Goal: Task Accomplishment & Management: Manage account settings

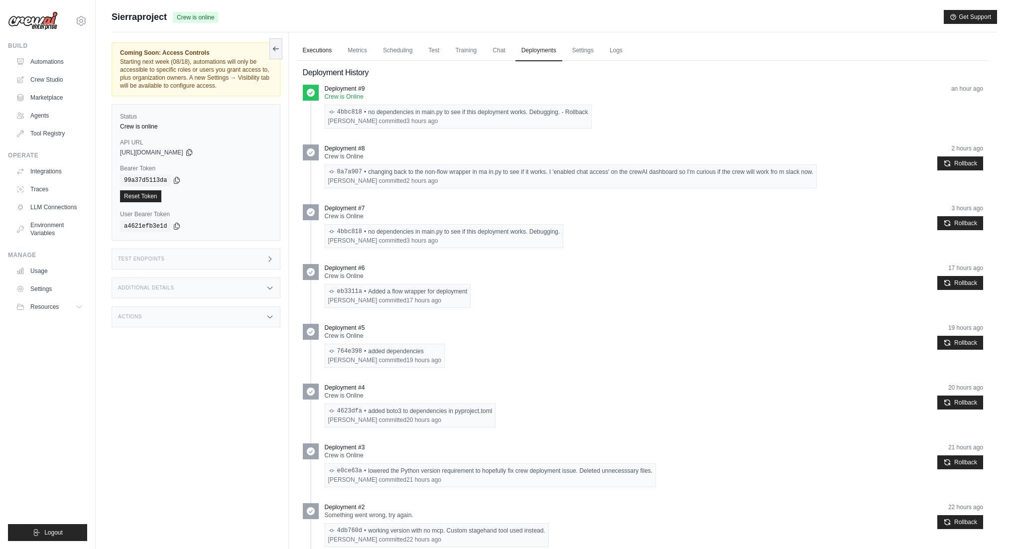
click at [309, 48] on link "Executions" at bounding box center [317, 50] width 41 height 21
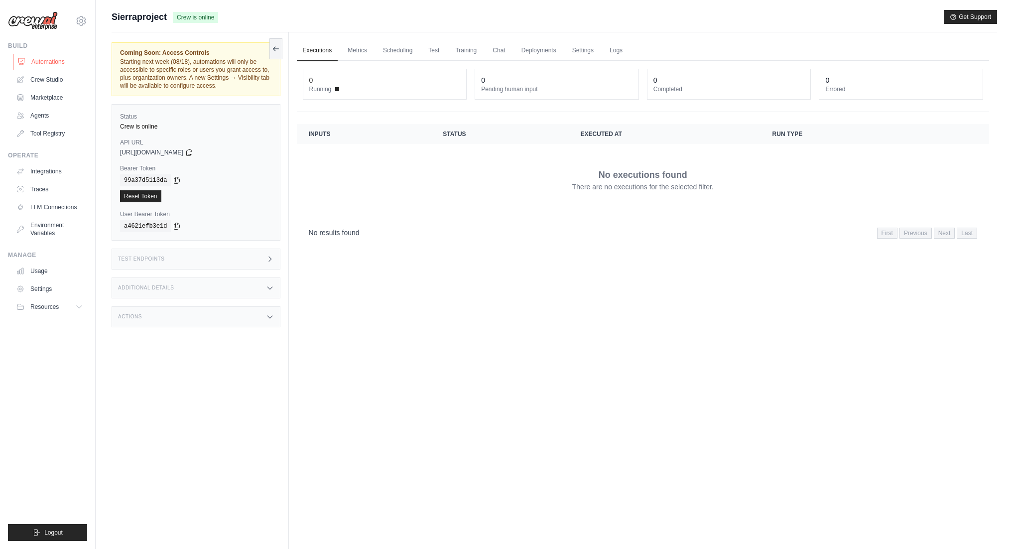
click at [44, 61] on link "Automations" at bounding box center [50, 62] width 75 height 16
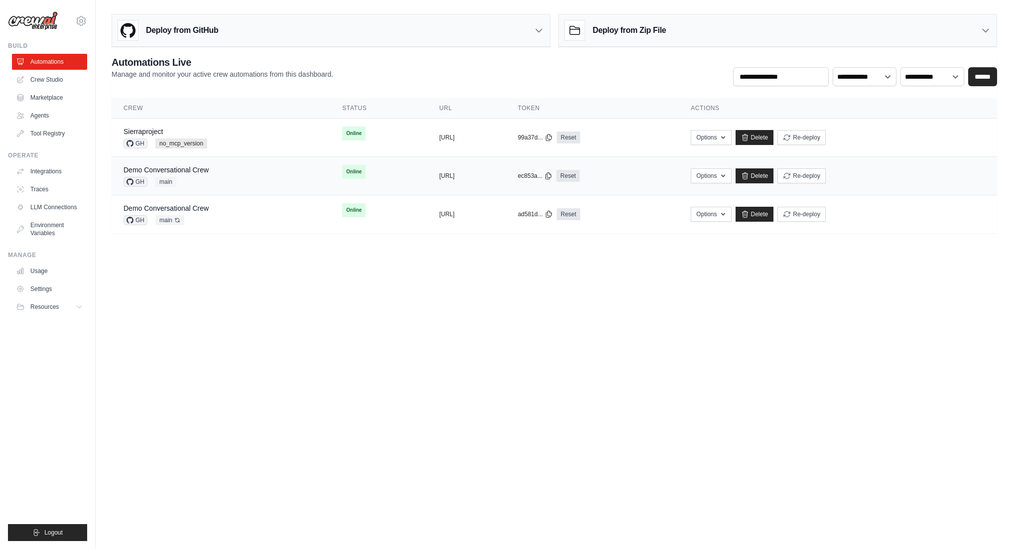
click at [197, 182] on div "GH main" at bounding box center [166, 182] width 85 height 10
click at [225, 215] on div "Demo Conversational Crew GH main Auto-deploy enabled" at bounding box center [221, 214] width 195 height 22
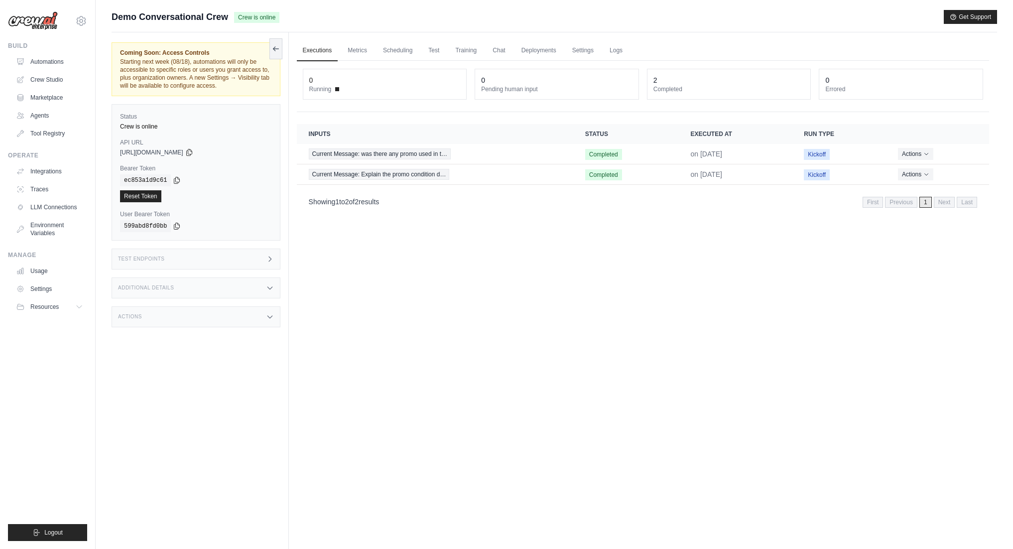
click at [162, 259] on h3 "Test Endpoints" at bounding box center [141, 259] width 47 height 6
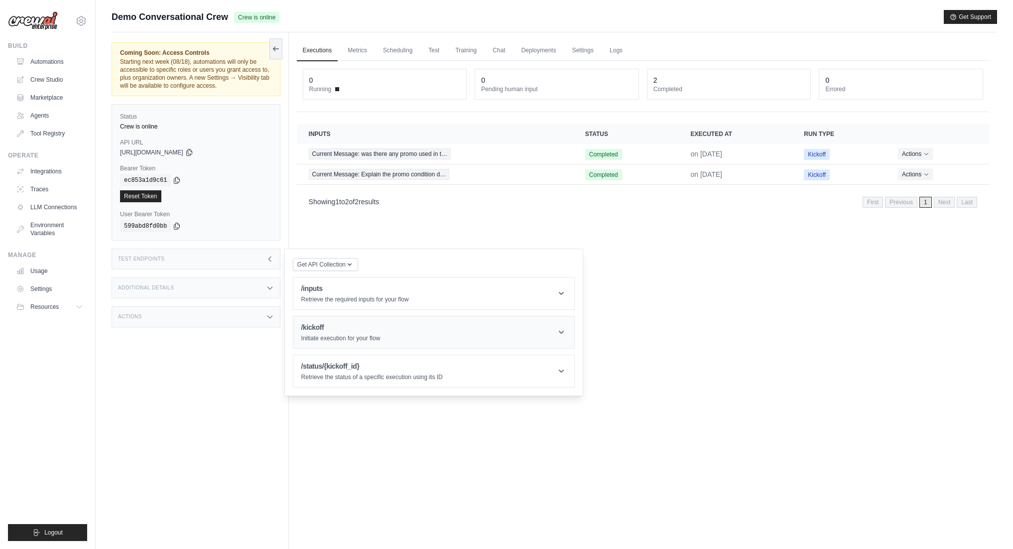
click at [344, 343] on header "/kickoff Initiate execution for your flow" at bounding box center [433, 332] width 281 height 32
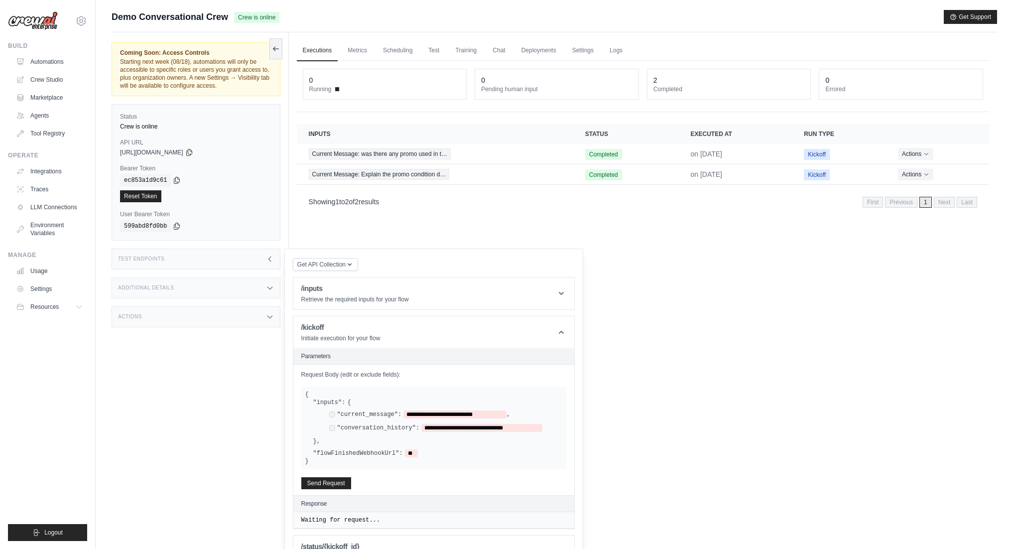
scroll to position [42, 0]
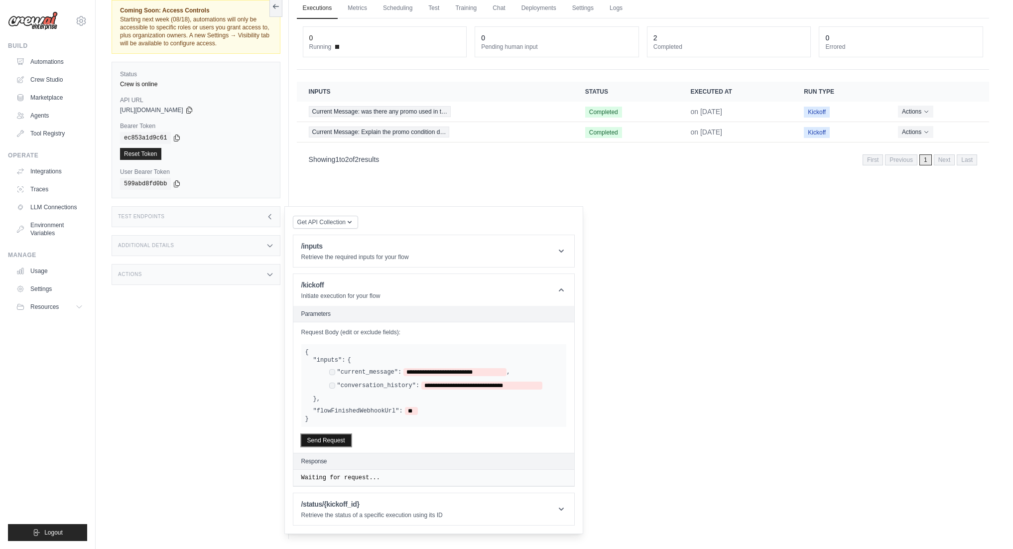
click at [329, 438] on button "Send Request" at bounding box center [326, 440] width 50 height 12
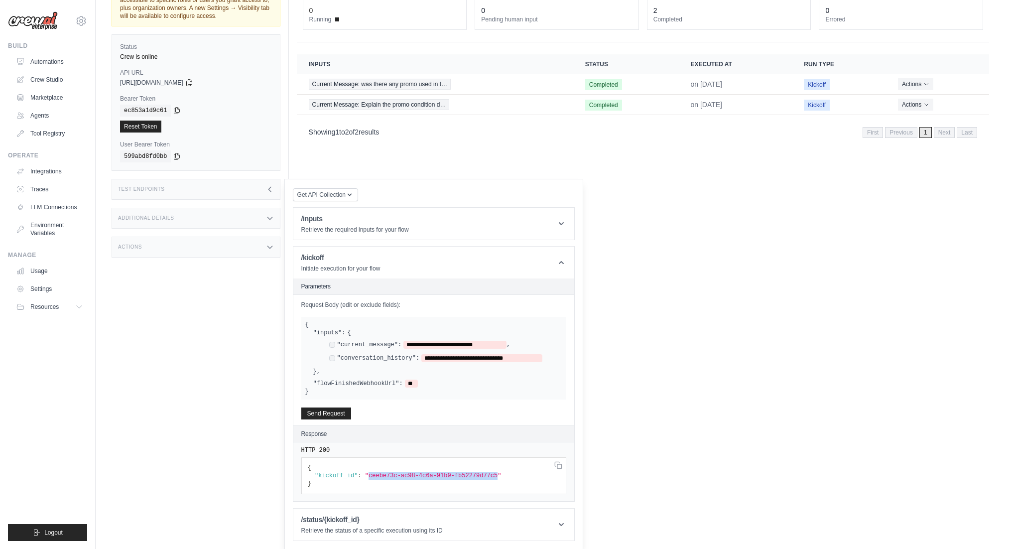
drag, startPoint x: 369, startPoint y: 475, endPoint x: 498, endPoint y: 475, distance: 128.5
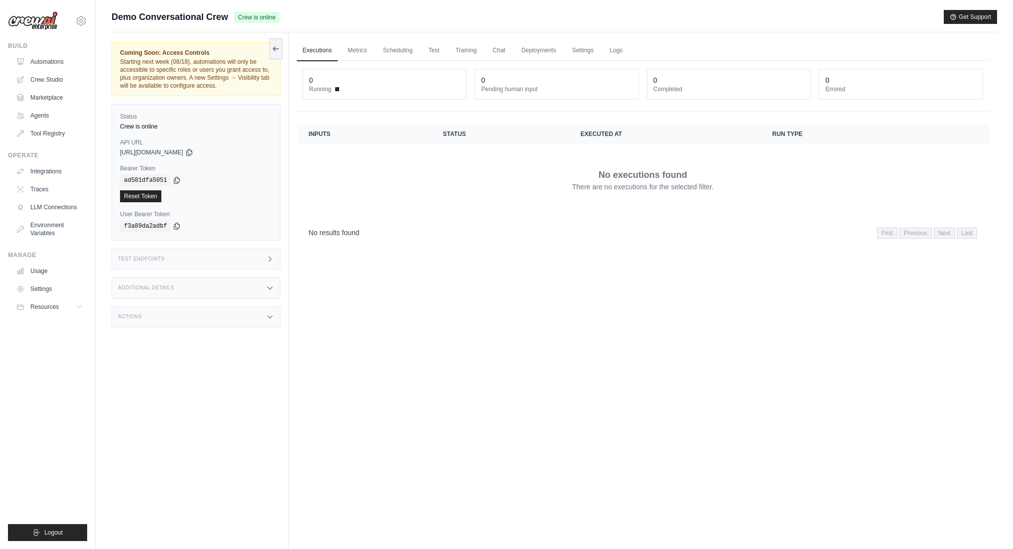
click at [209, 257] on div "Test Endpoints" at bounding box center [196, 259] width 169 height 21
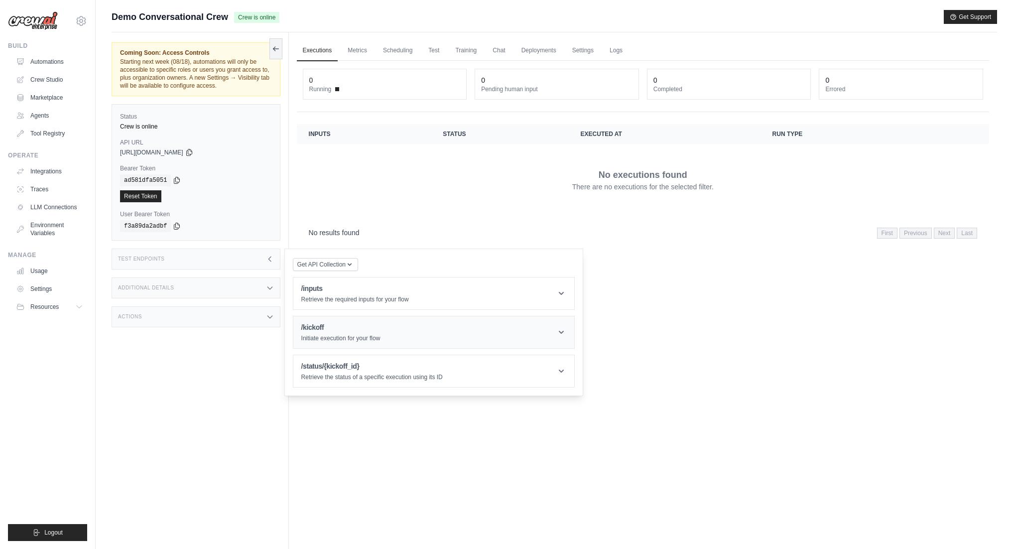
click at [338, 333] on div "/kickoff Initiate execution for your flow" at bounding box center [340, 332] width 79 height 20
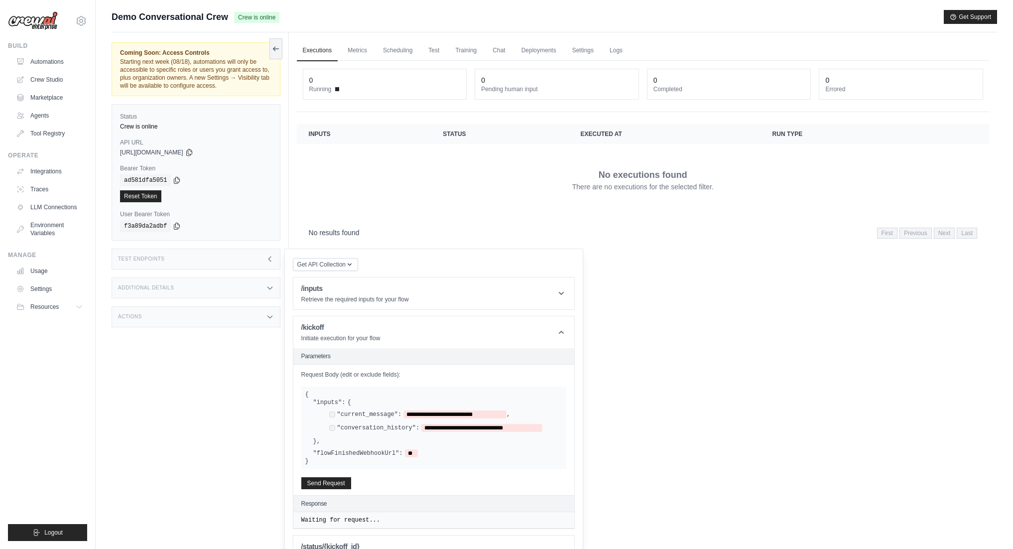
scroll to position [42, 0]
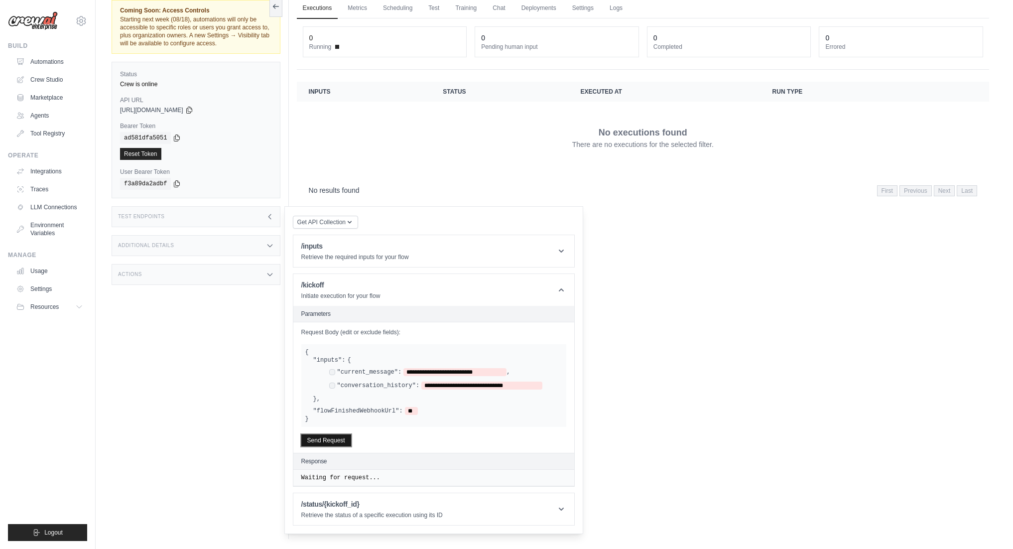
click at [336, 440] on button "Send Request" at bounding box center [326, 440] width 50 height 12
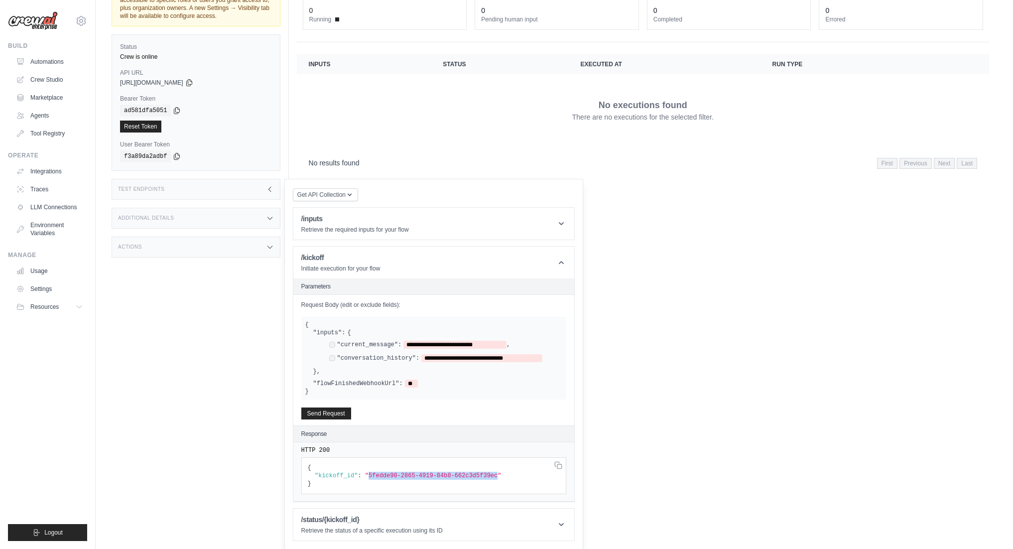
drag, startPoint x: 369, startPoint y: 477, endPoint x: 499, endPoint y: 474, distance: 130.0
click at [499, 474] on span ""5fedde90-2865-4919-84b8-662c3d5f39ec"" at bounding box center [433, 475] width 136 height 7
copy span "5fedde90-2865-4919-84b8-662c3d5f39ec"
click at [333, 518] on h1 "/status/{kickoff_id}" at bounding box center [371, 520] width 141 height 10
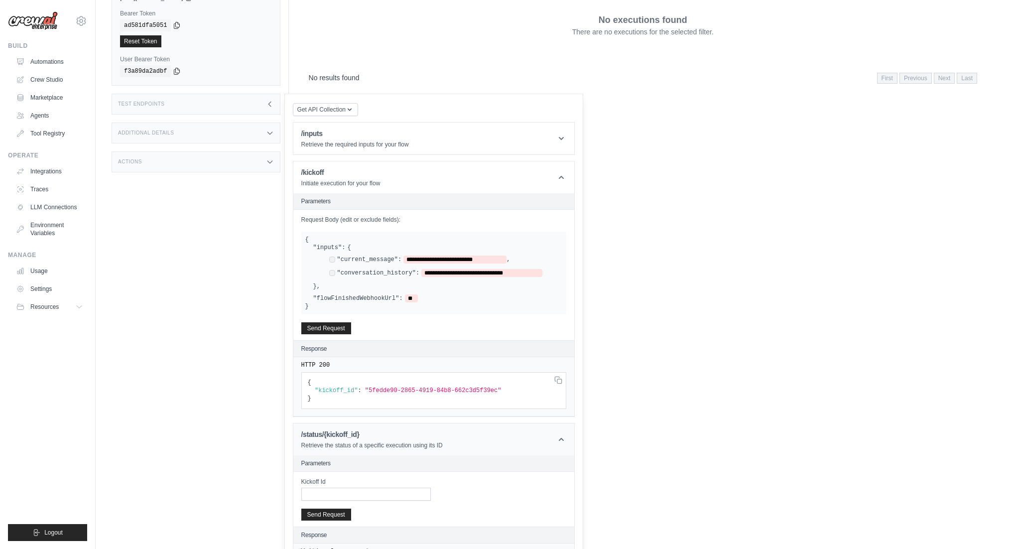
scroll to position [156, 0]
click at [336, 494] on input "Kickoff Id" at bounding box center [366, 493] width 130 height 13
paste input "**********"
type input "**********"
click at [335, 513] on button "Send Request" at bounding box center [326, 513] width 50 height 12
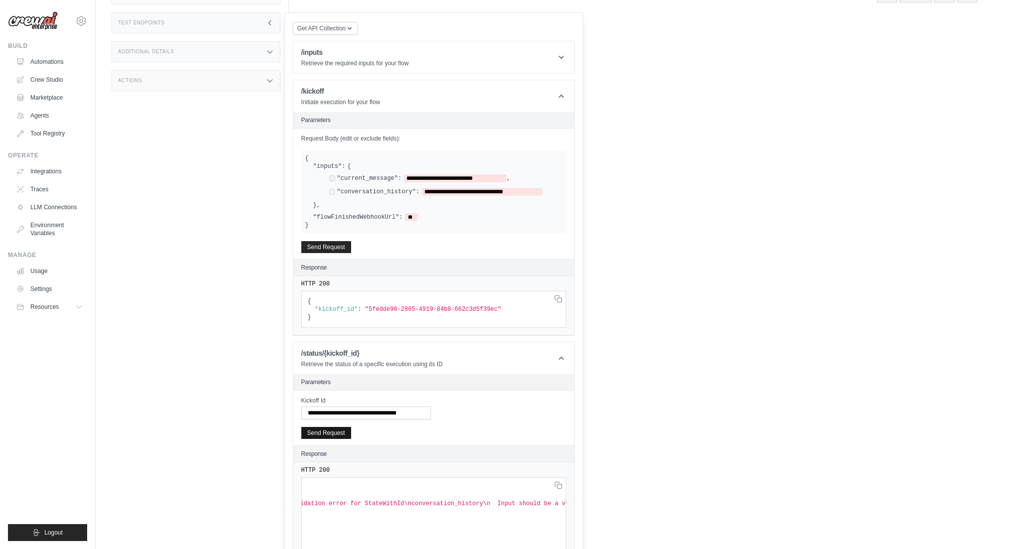
scroll to position [0, 234]
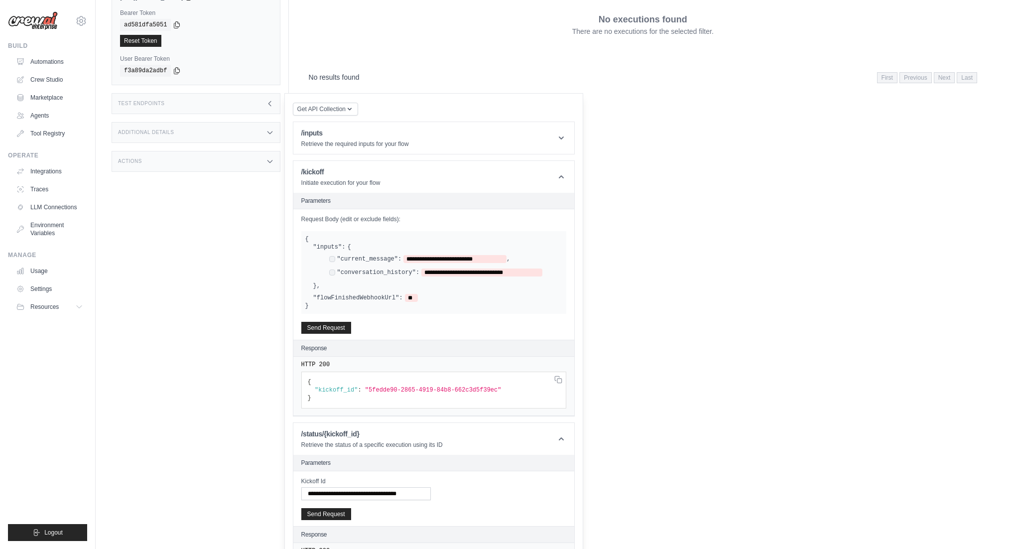
click at [227, 104] on div "Test Endpoints" at bounding box center [196, 103] width 169 height 21
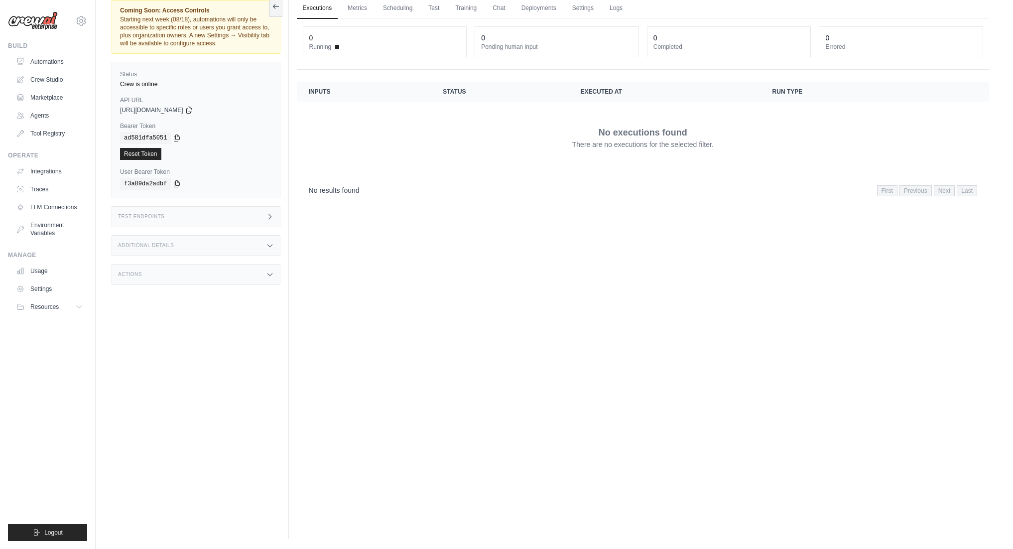
scroll to position [0, 0]
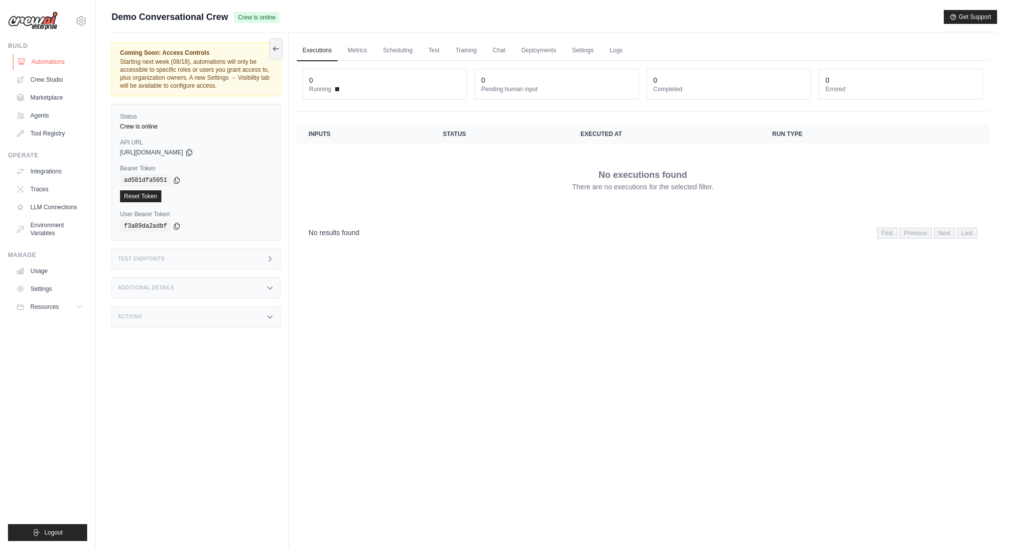
click at [60, 64] on link "Automations" at bounding box center [50, 62] width 75 height 16
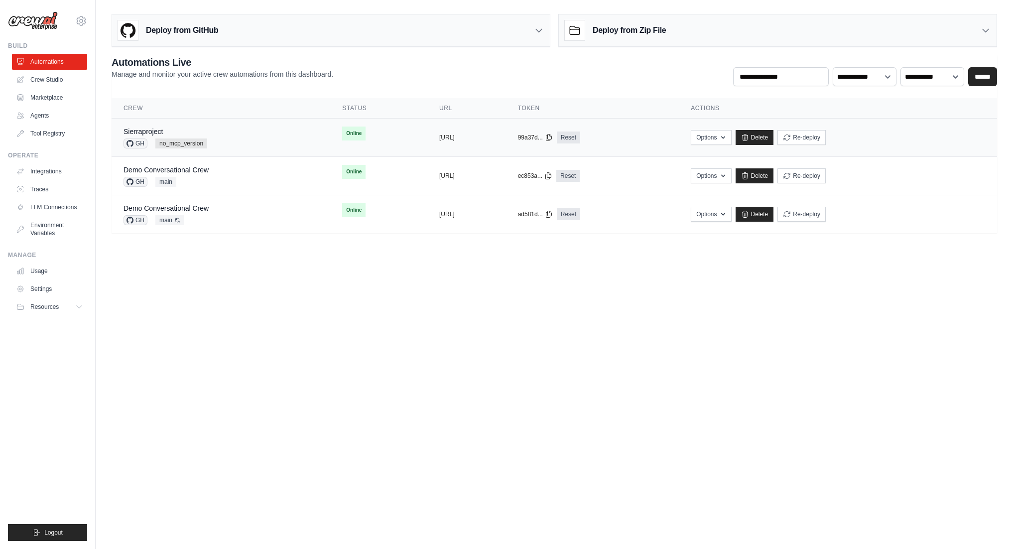
click at [267, 135] on div "Sierraproject GH no_mcp_version" at bounding box center [221, 138] width 195 height 22
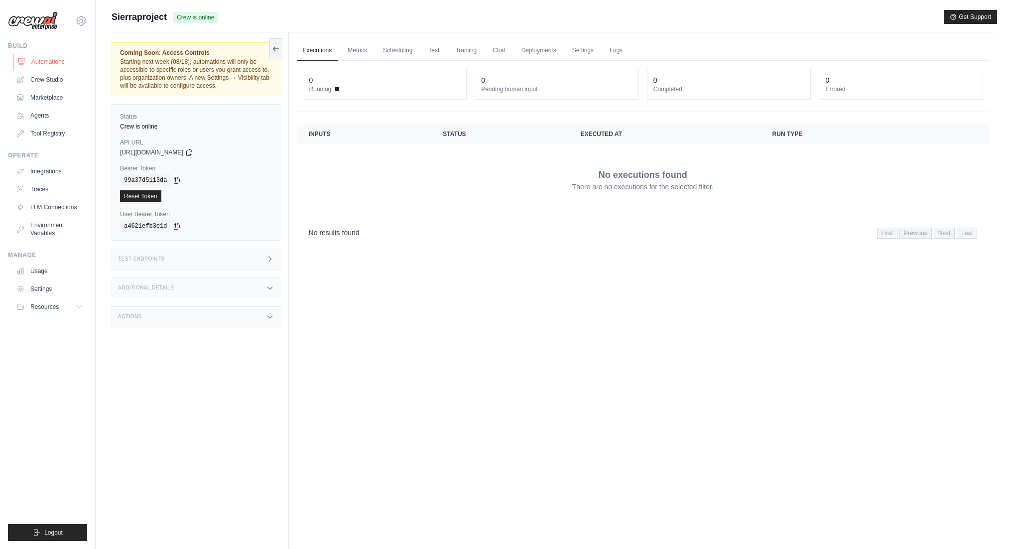
click at [61, 66] on link "Automations" at bounding box center [50, 62] width 75 height 16
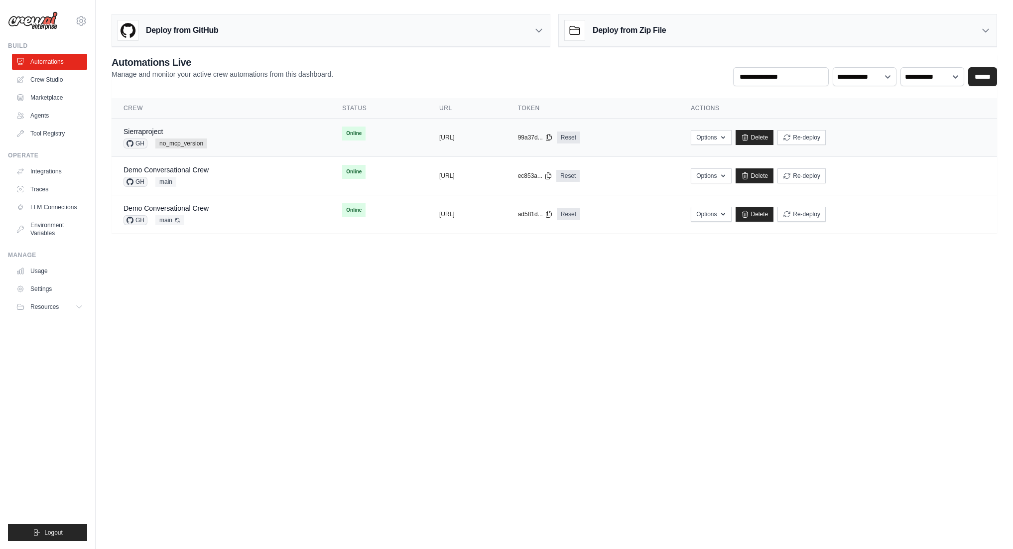
click at [243, 141] on div "Sierraproject GH no_mcp_version" at bounding box center [221, 138] width 195 height 22
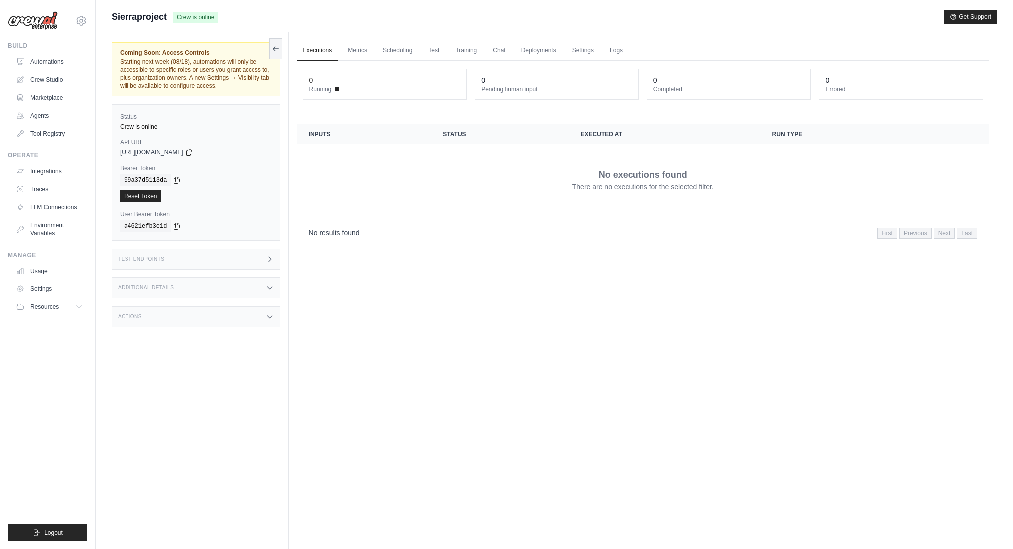
click at [204, 259] on div "Test Endpoints" at bounding box center [196, 259] width 169 height 21
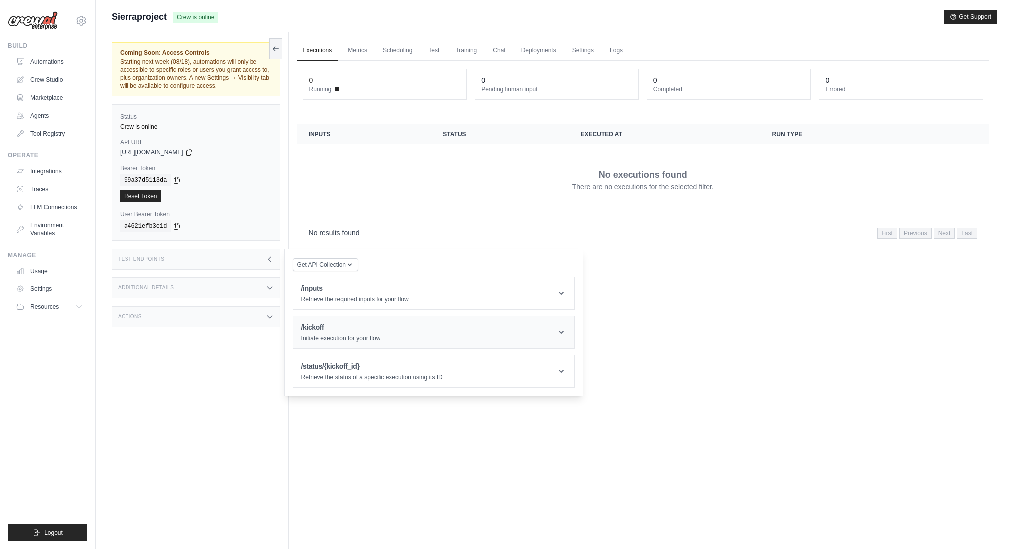
click at [494, 331] on header "/kickoff Initiate execution for your flow" at bounding box center [433, 332] width 281 height 32
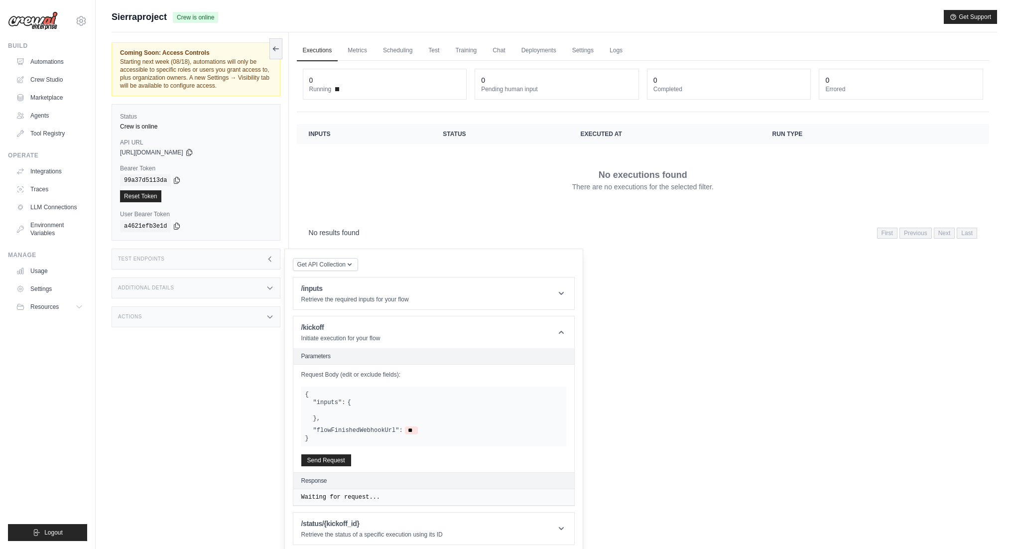
scroll to position [42, 0]
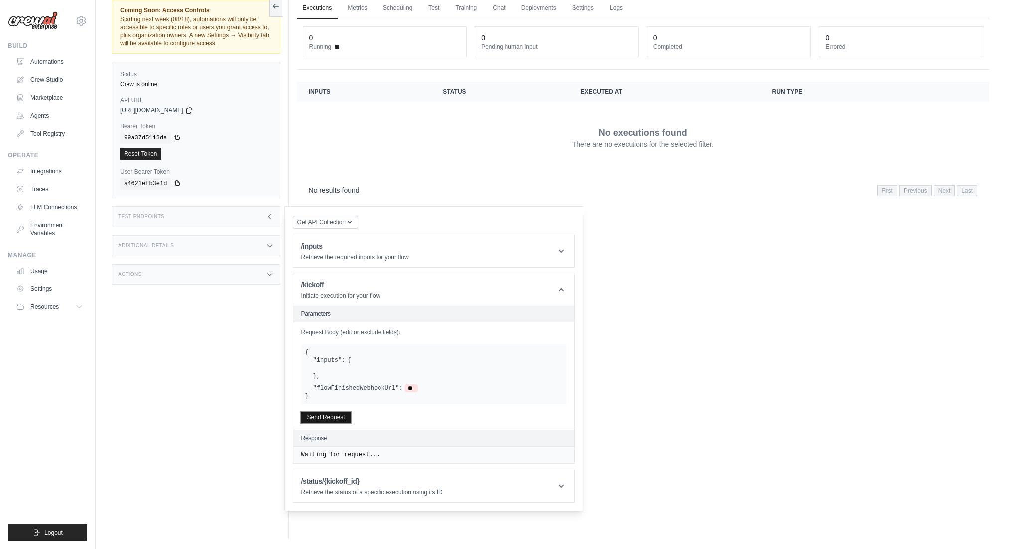
click at [343, 413] on button "Send Request" at bounding box center [326, 417] width 50 height 12
drag, startPoint x: 498, startPoint y: 481, endPoint x: 369, endPoint y: 480, distance: 129.0
click at [369, 480] on span ""6a8377ab-3b43-445d-8577-90e72fdac340"" at bounding box center [433, 480] width 136 height 7
copy span "6a8377ab-3b43-445d-8577-90e72fdac340"
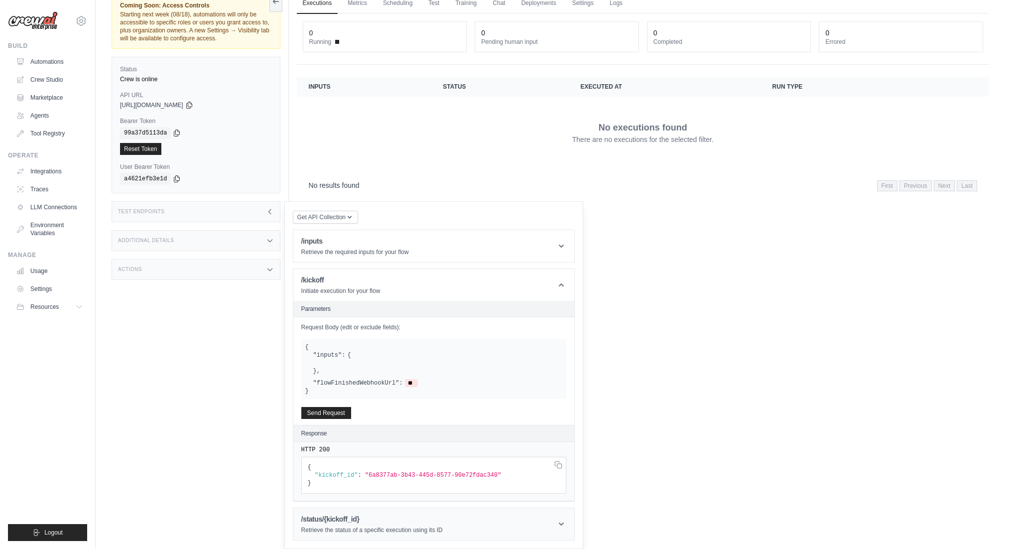
click at [370, 522] on h1 "/status/{kickoff_id}" at bounding box center [371, 519] width 141 height 10
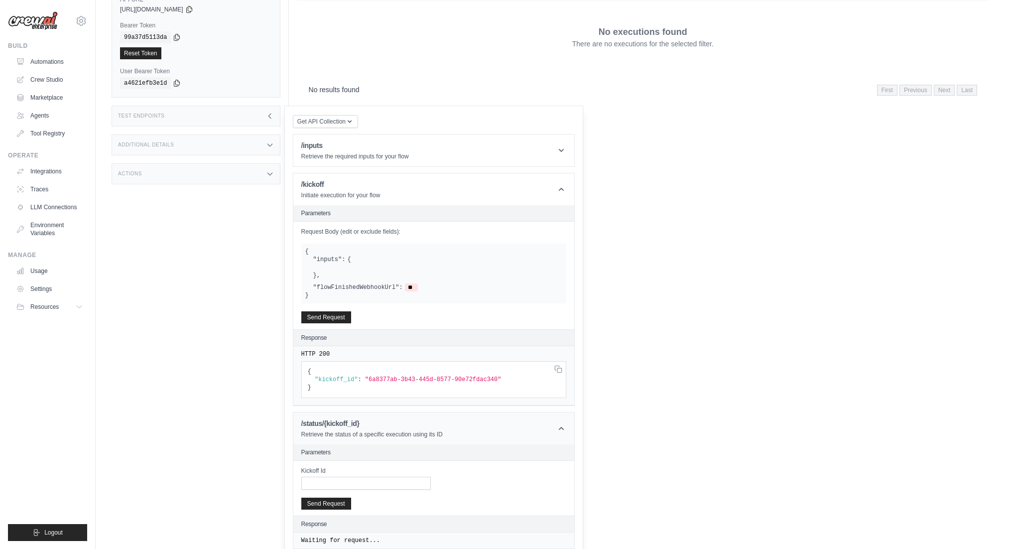
scroll to position [152, 0]
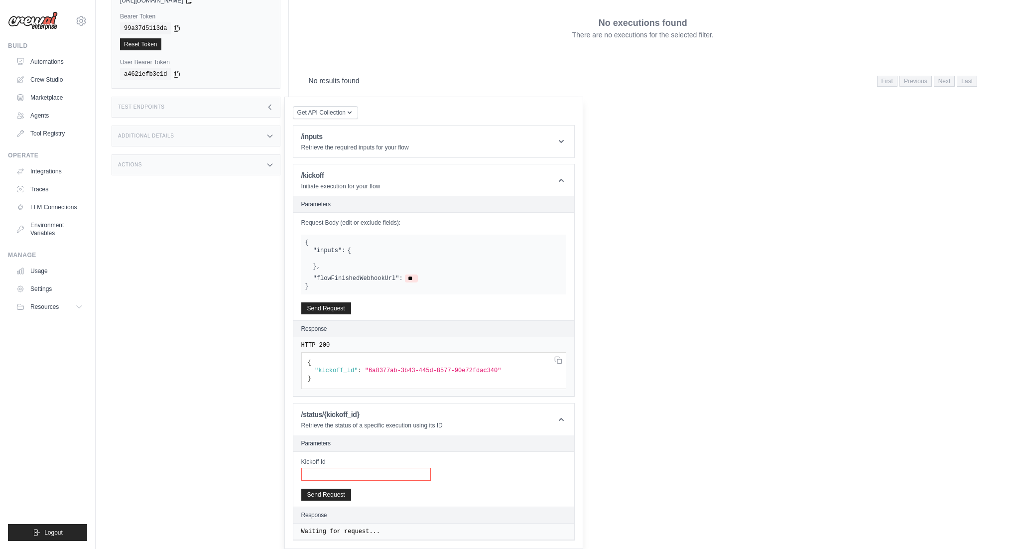
click at [353, 476] on input "Kickoff Id" at bounding box center [366, 474] width 130 height 13
paste input "**********"
type input "**********"
click at [336, 493] on button "Send Request" at bounding box center [326, 494] width 50 height 12
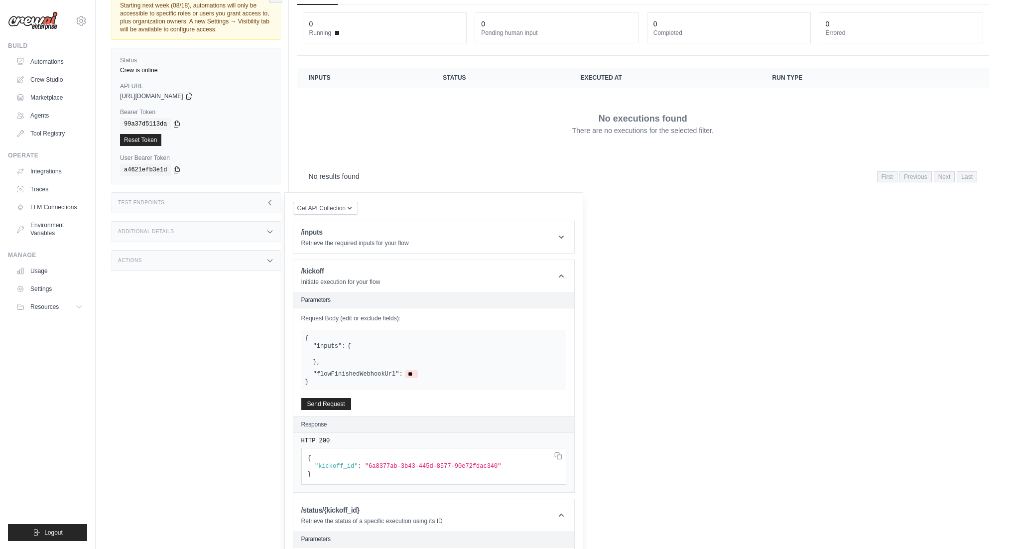
scroll to position [0, 0]
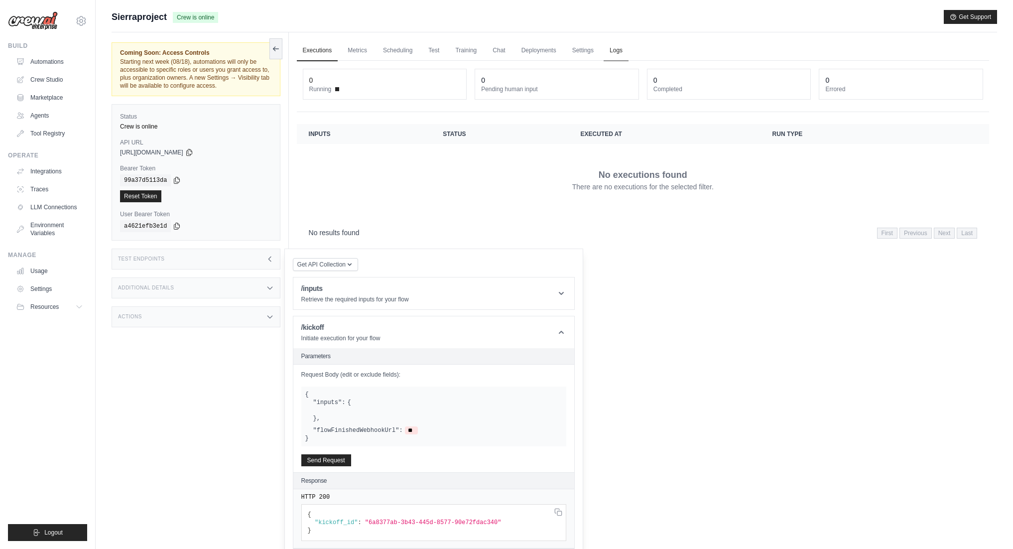
click at [621, 56] on link "Logs" at bounding box center [616, 50] width 25 height 21
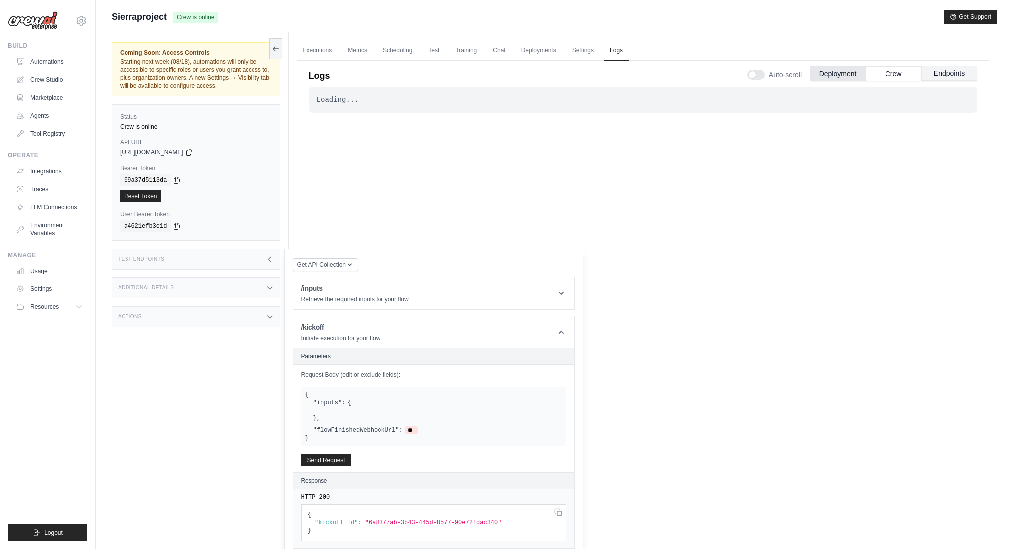
click at [943, 76] on button "Endpoints" at bounding box center [949, 73] width 56 height 15
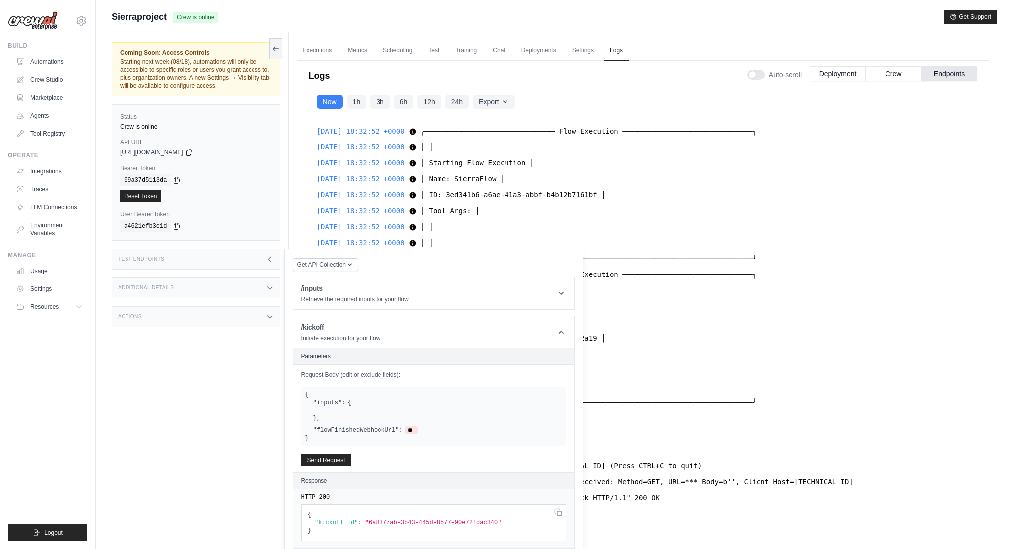
scroll to position [7606, 0]
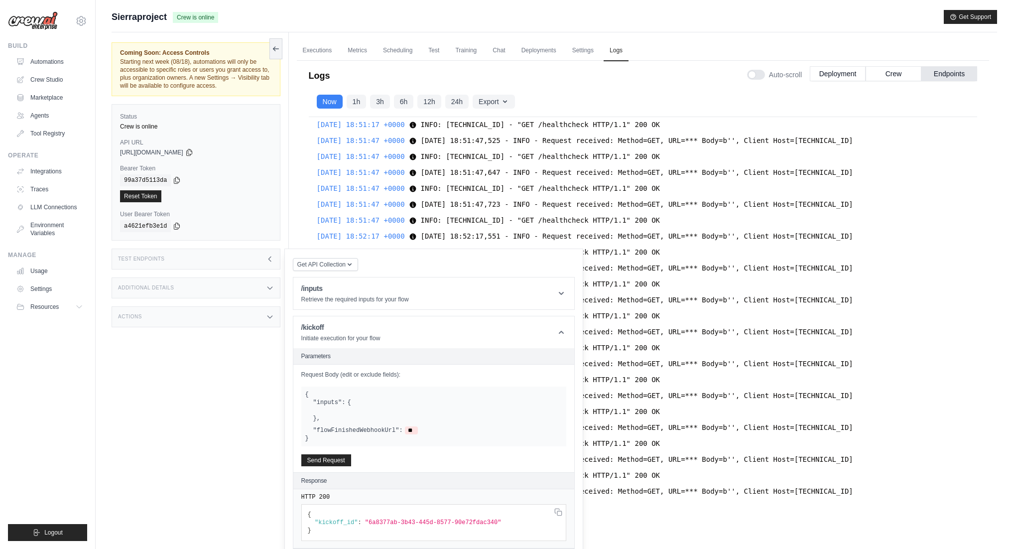
click at [274, 254] on div "Test Endpoints" at bounding box center [196, 259] width 169 height 21
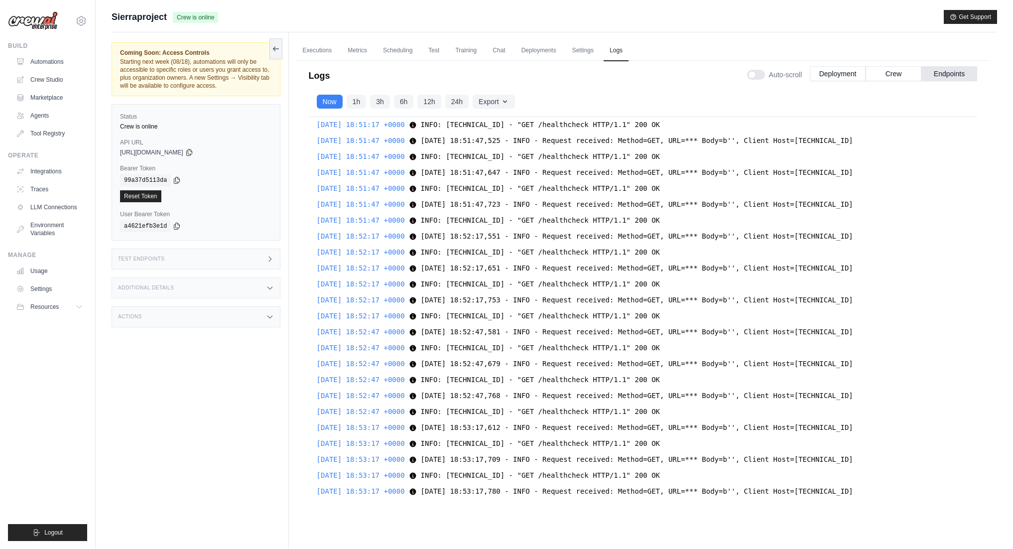
scroll to position [7501, 0]
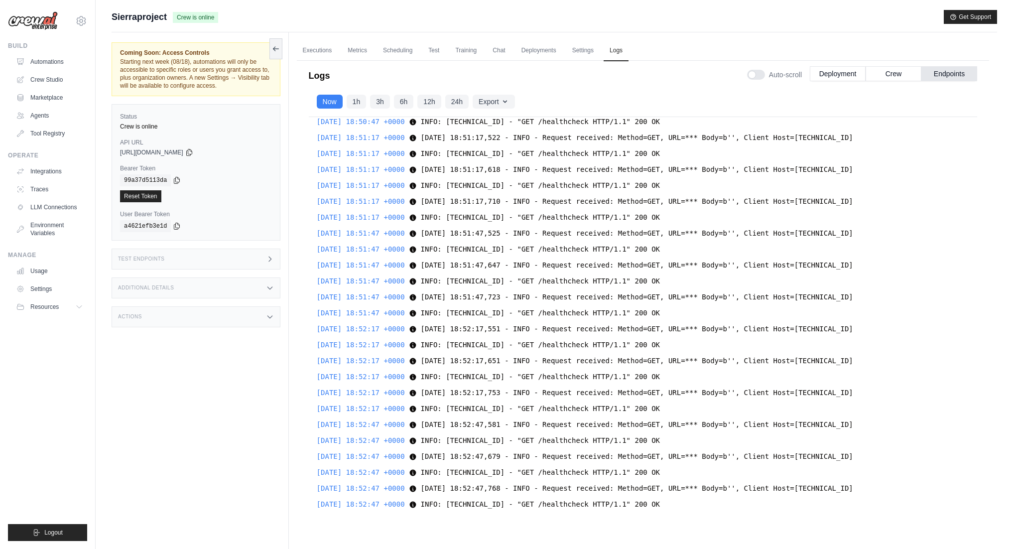
click at [490, 251] on div "[DATE] 18:32:52 +0000 ╭─────────────────────────────── Flow Execution ─────────…" at bounding box center [643, 313] width 668 height 393
click at [569, 250] on div "2025-08-14 18:32:52 +0000 ╭─────────────────────────────── Flow Execution ─────…" at bounding box center [643, 313] width 668 height 393
click at [670, 223] on div "2025-08-14 18:49:17 +0000 INFO: 10.0.69.84:40812 - "GET /healthcheck HTTP/1.1" …" at bounding box center [643, 217] width 653 height 12
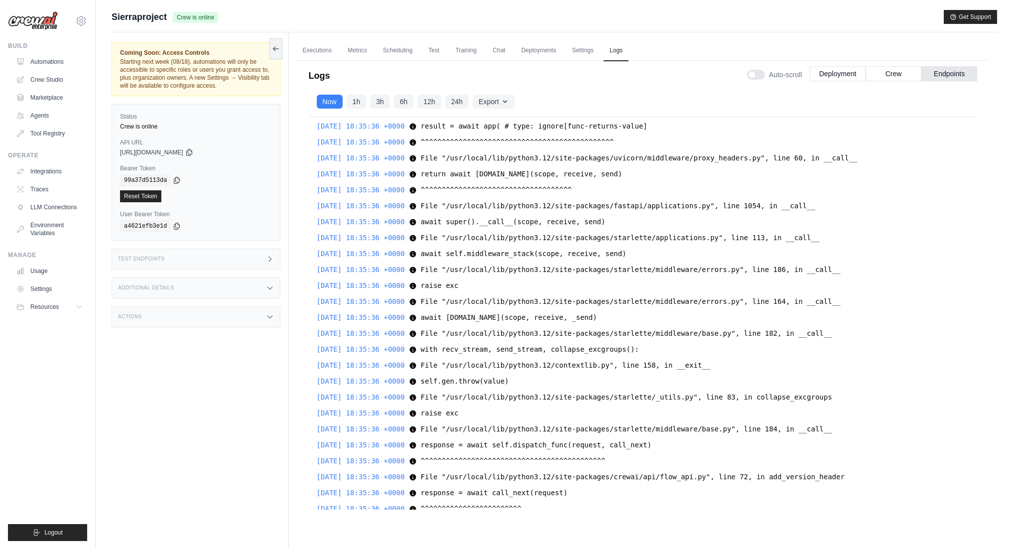
scroll to position [2667, 0]
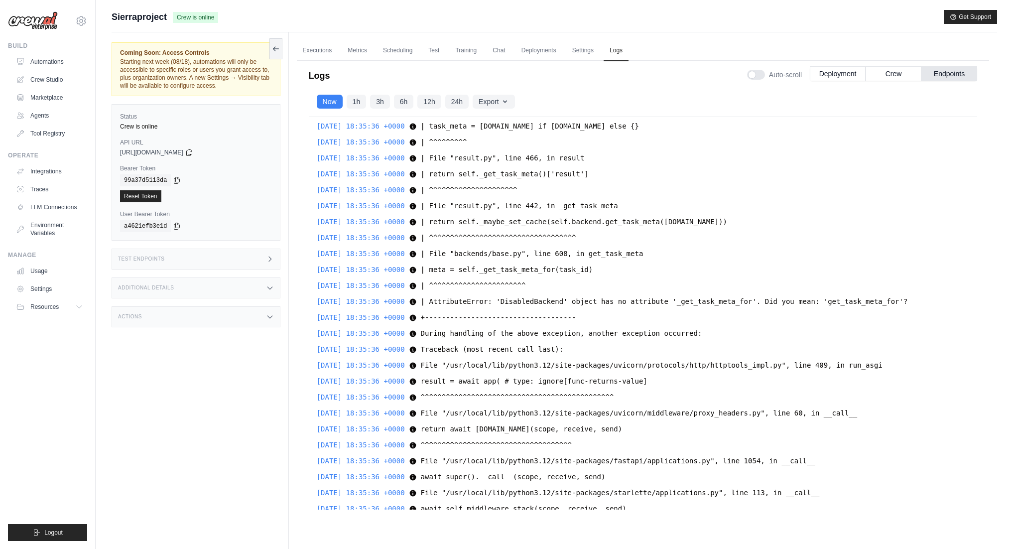
drag, startPoint x: 449, startPoint y: 312, endPoint x: 680, endPoint y: 325, distance: 231.5
click at [680, 325] on div "2025-08-14 18:32:52 +0000 ╭─────────────────────────────── Flow Execution ─────…" at bounding box center [643, 313] width 668 height 393
click at [919, 323] on div "2025-08-14 18:35:36 +0000 +------------------------------------ +--------------…" at bounding box center [643, 317] width 653 height 12
drag, startPoint x: 934, startPoint y: 312, endPoint x: 448, endPoint y: 314, distance: 486.6
click at [448, 307] on div "2025-08-14 18:35:36 +0000 | AttributeError: 'DisabledBackend' object has no att…" at bounding box center [643, 301] width 653 height 12
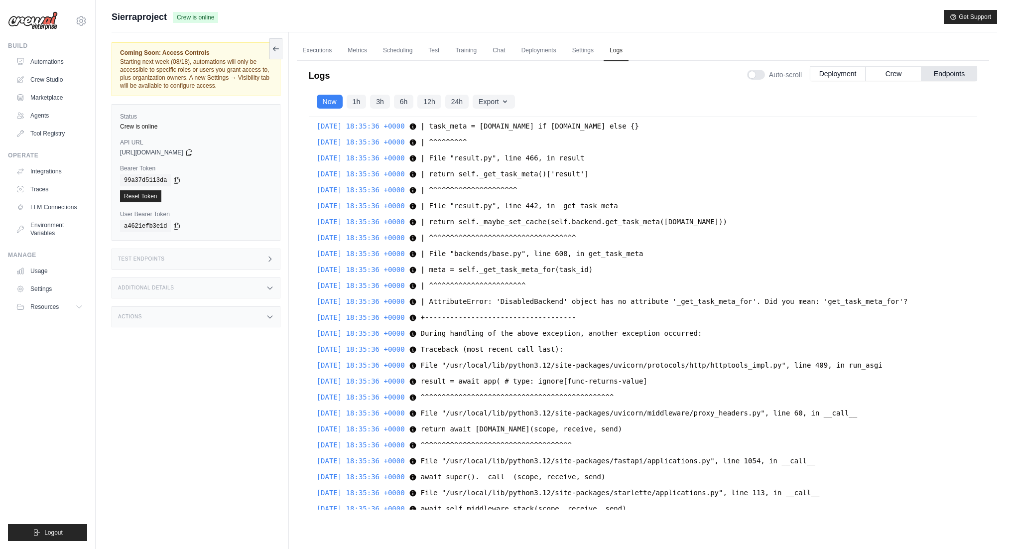
copy span "AttributeError: 'DisabledBackend' object has no attribute '_get_task_meta_for'.…"
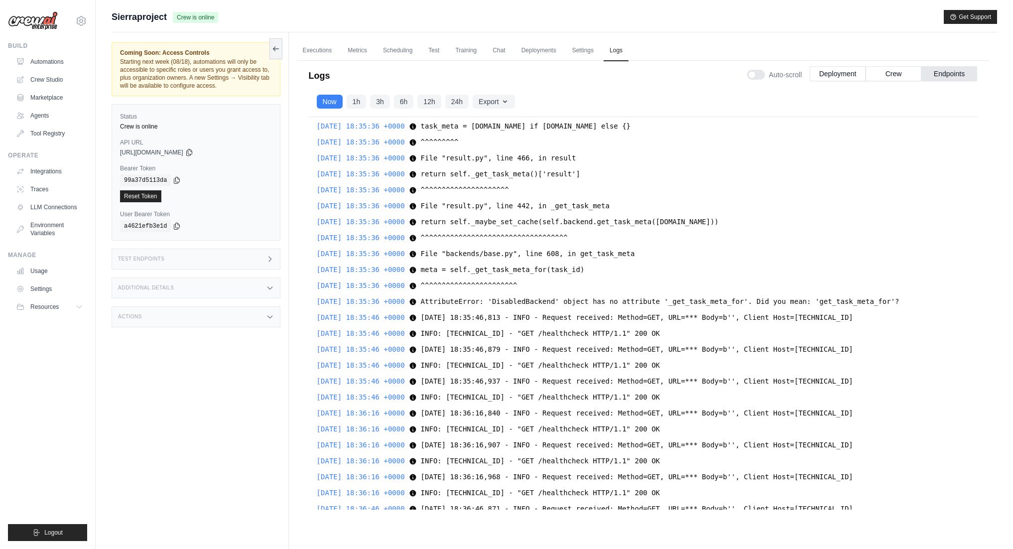
scroll to position [21726, 0]
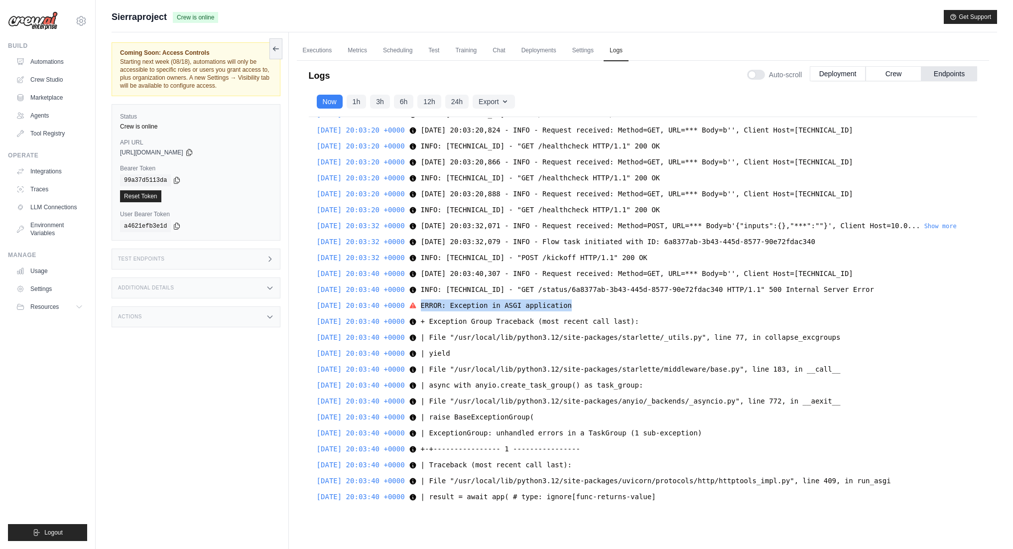
drag, startPoint x: 588, startPoint y: 330, endPoint x: 439, endPoint y: 327, distance: 149.5
click at [439, 309] on span "ERROR: Exception in ASGI application" at bounding box center [496, 305] width 151 height 8
copy span "ERROR: Exception in ASGI application"
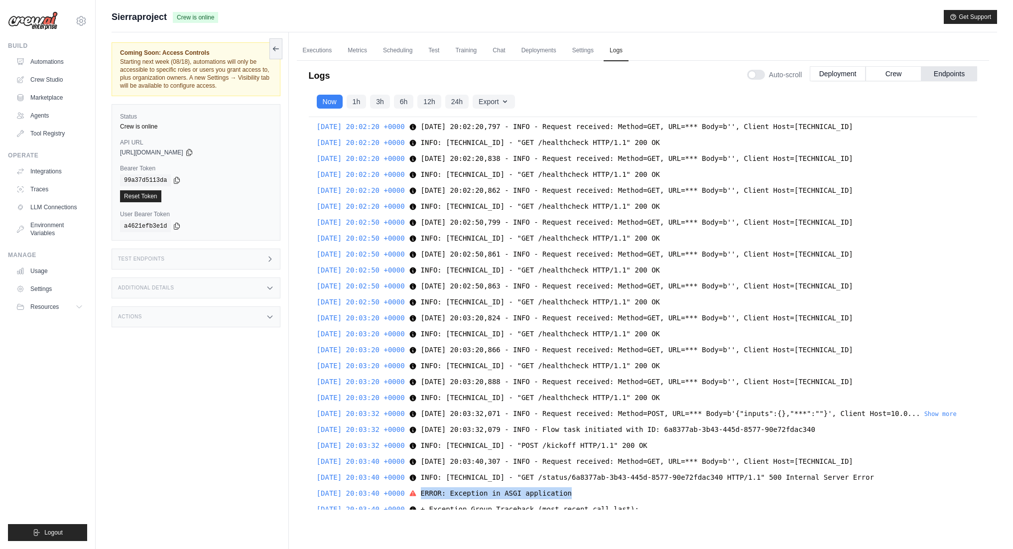
scroll to position [20605, 0]
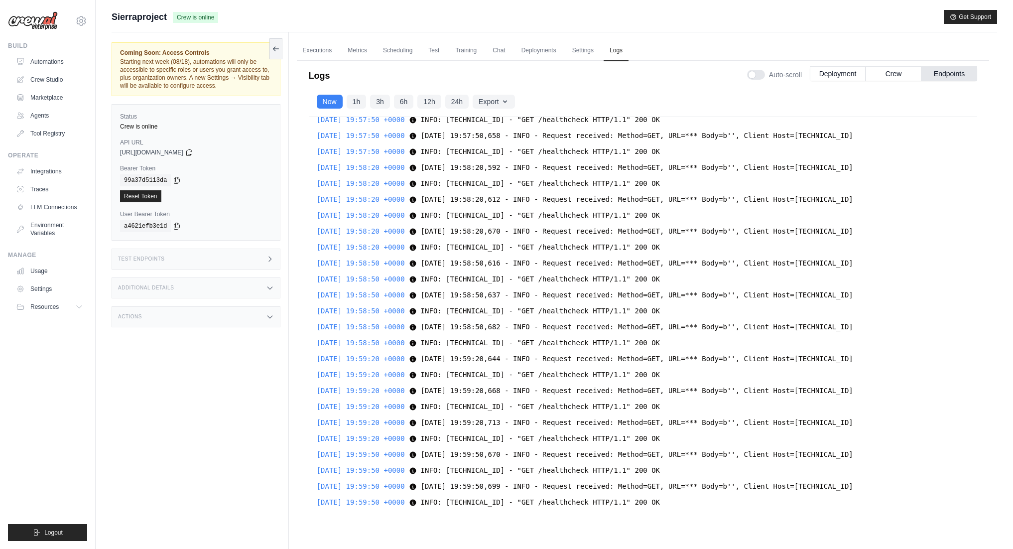
click at [145, 19] on span "Sierraproject" at bounding box center [139, 17] width 55 height 14
click at [305, 58] on link "Executions" at bounding box center [317, 50] width 41 height 21
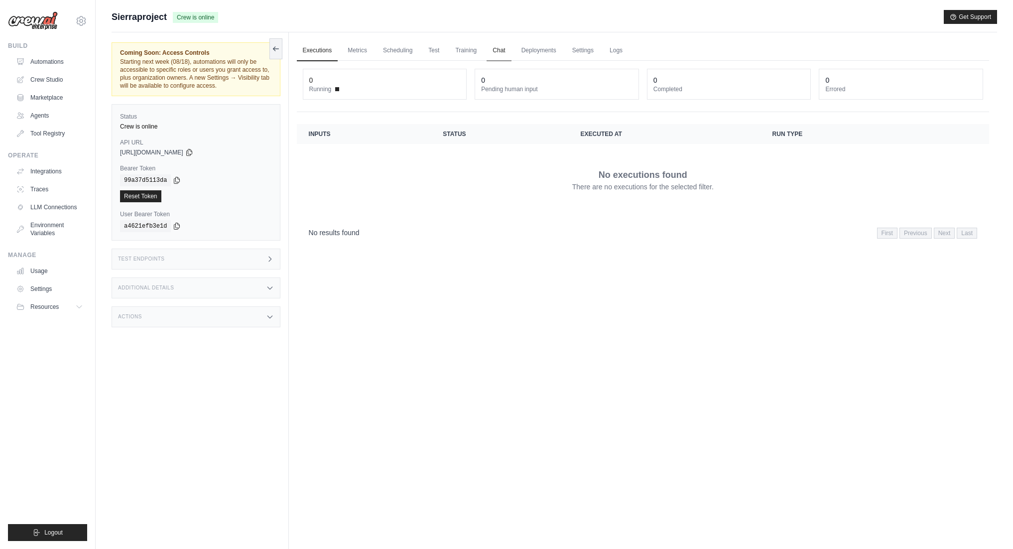
click at [501, 50] on link "Chat" at bounding box center [499, 50] width 24 height 21
click at [610, 50] on link "Logs" at bounding box center [616, 50] width 25 height 21
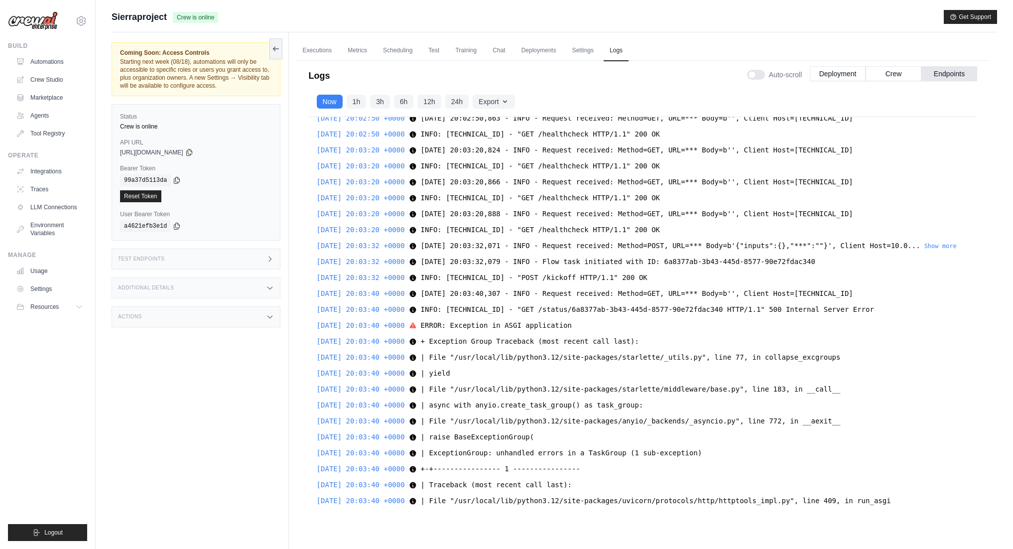
scroll to position [21706, 0]
click at [314, 50] on link "Executions" at bounding box center [317, 50] width 41 height 21
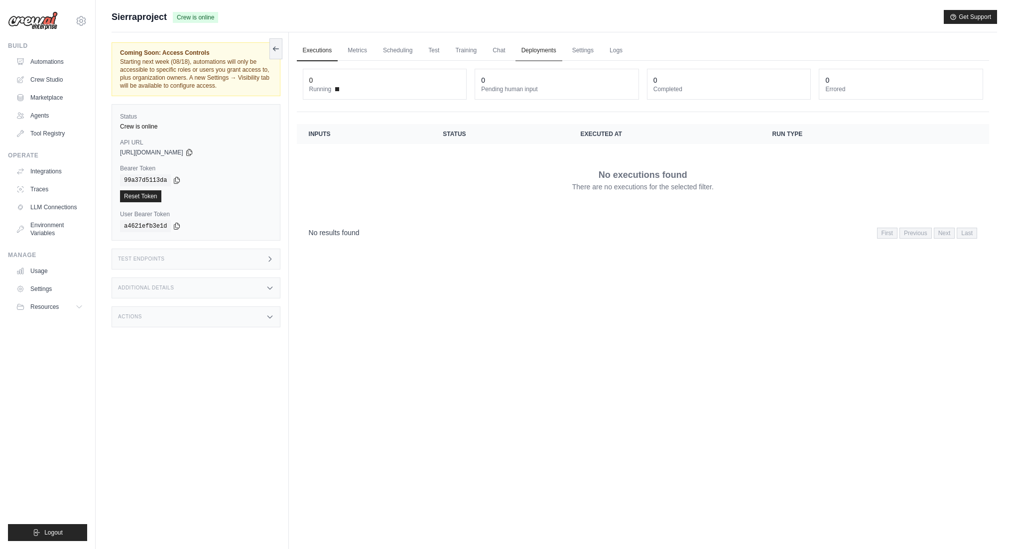
click at [544, 46] on link "Deployments" at bounding box center [539, 50] width 47 height 21
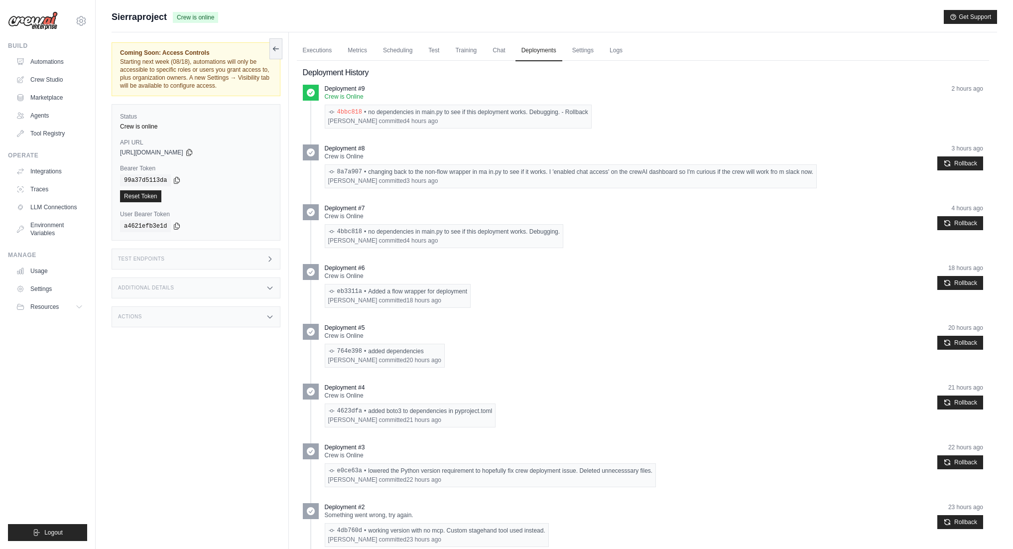
click at [354, 112] on link "4bbc818" at bounding box center [349, 112] width 25 height 8
click at [51, 61] on link "Automations" at bounding box center [50, 62] width 75 height 16
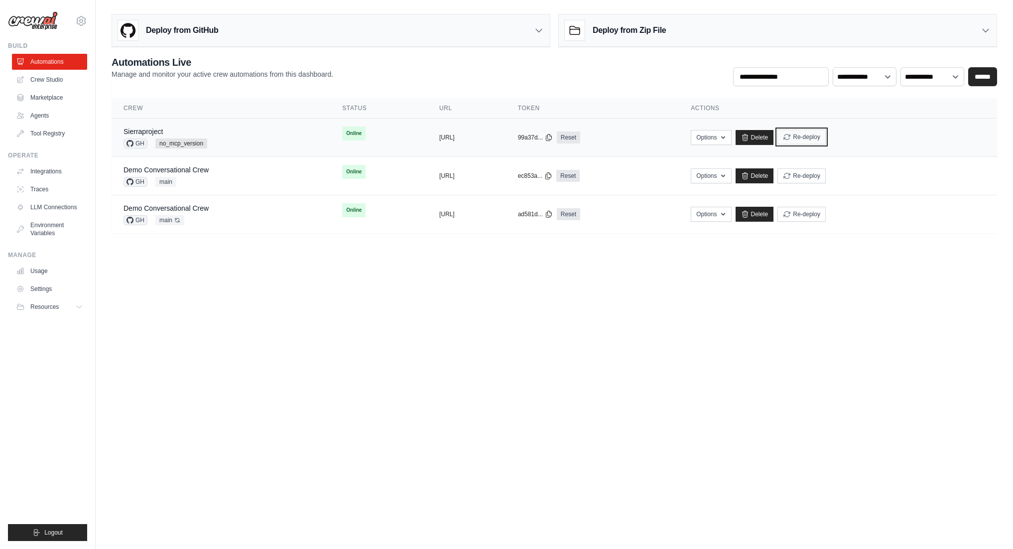
click at [826, 135] on button "Re-deploy" at bounding box center [802, 137] width 48 height 15
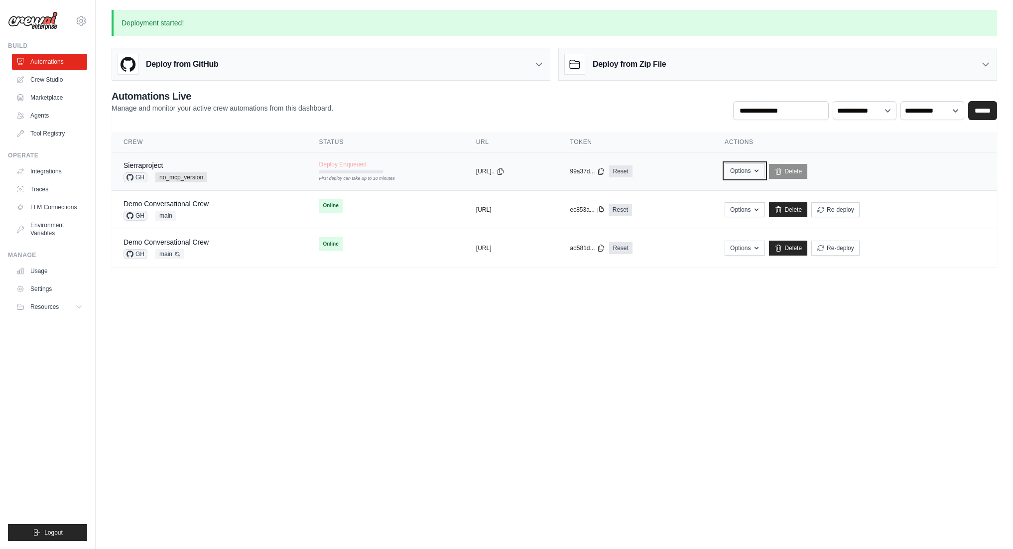
click at [765, 173] on button "Options" at bounding box center [745, 170] width 40 height 15
click at [701, 170] on div "99a37d... Reset" at bounding box center [635, 171] width 131 height 12
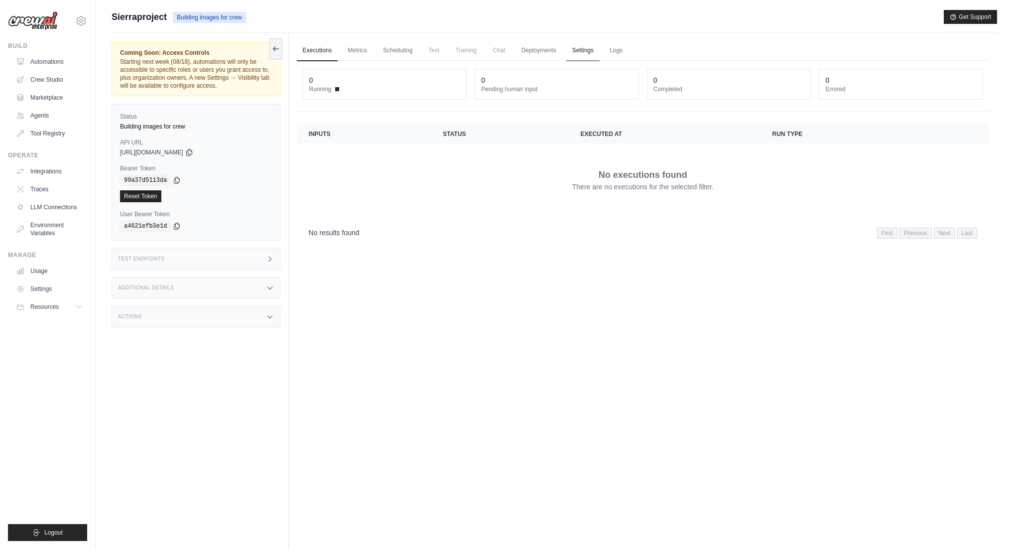
click at [583, 52] on link "Settings" at bounding box center [582, 50] width 33 height 21
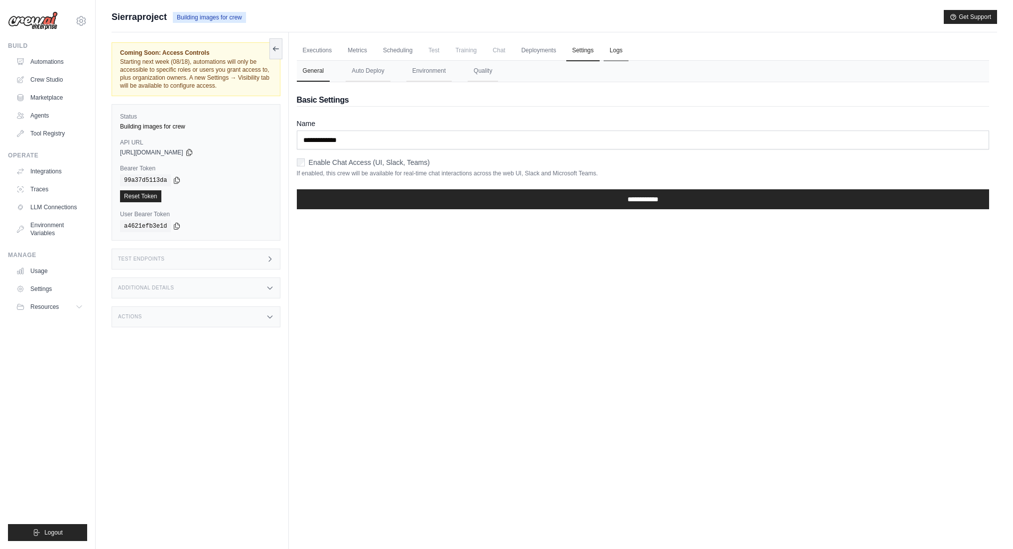
click at [611, 54] on link "Logs" at bounding box center [616, 50] width 25 height 21
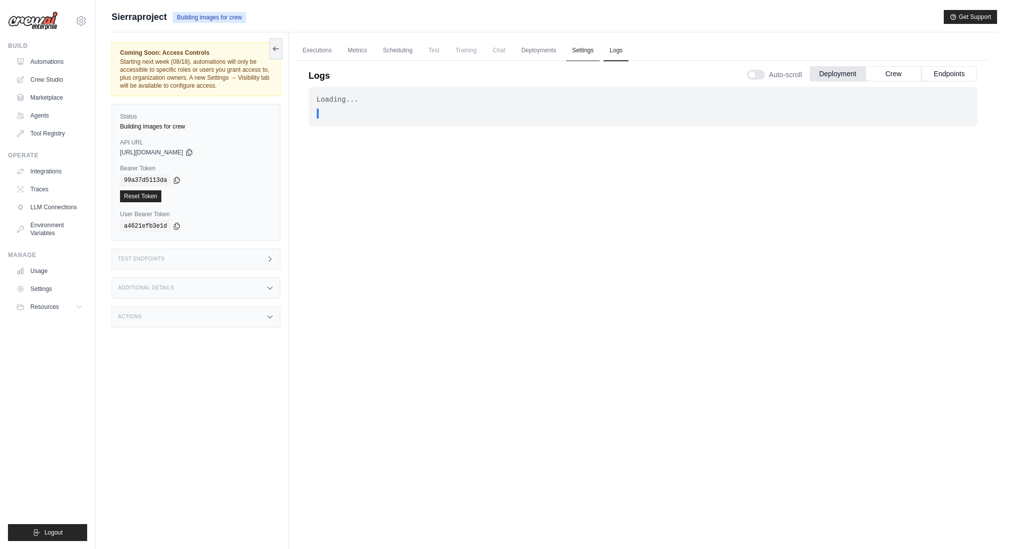
click at [583, 52] on link "Settings" at bounding box center [582, 50] width 33 height 21
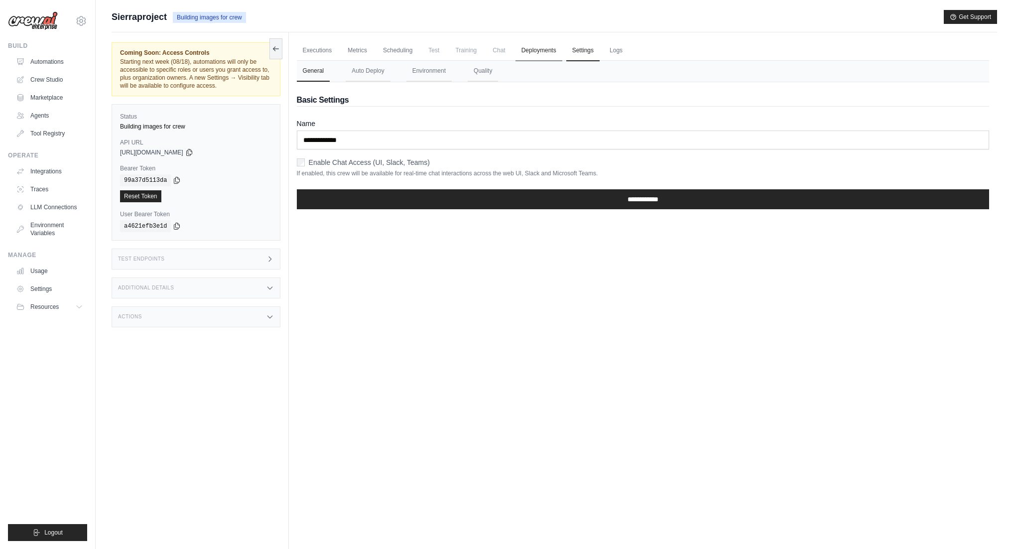
click at [543, 52] on link "Deployments" at bounding box center [539, 50] width 47 height 21
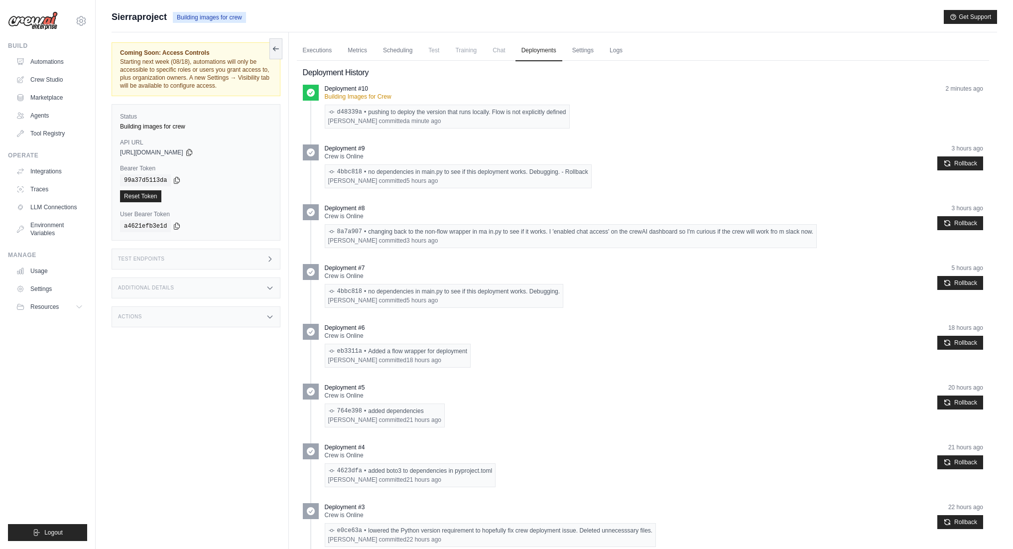
click at [498, 44] on span "Chat" at bounding box center [499, 50] width 24 height 20
click at [406, 51] on link "Scheduling" at bounding box center [397, 50] width 41 height 21
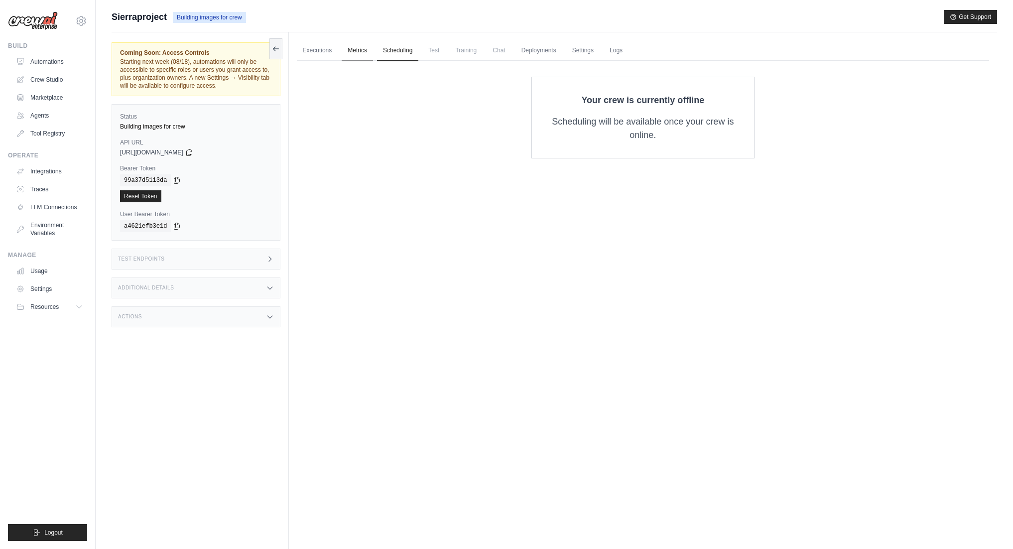
click at [364, 53] on link "Metrics" at bounding box center [357, 50] width 31 height 21
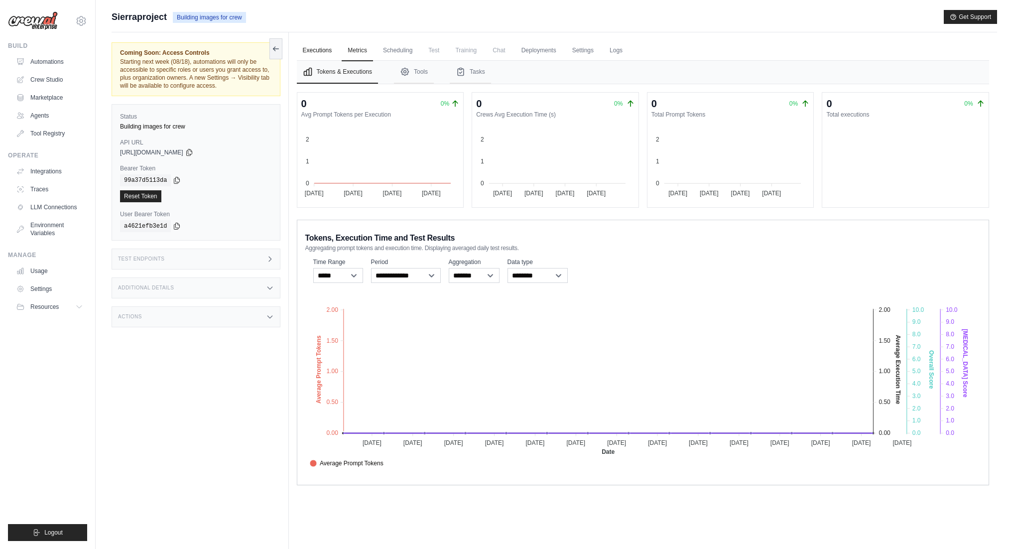
click at [319, 51] on link "Executions" at bounding box center [317, 50] width 41 height 21
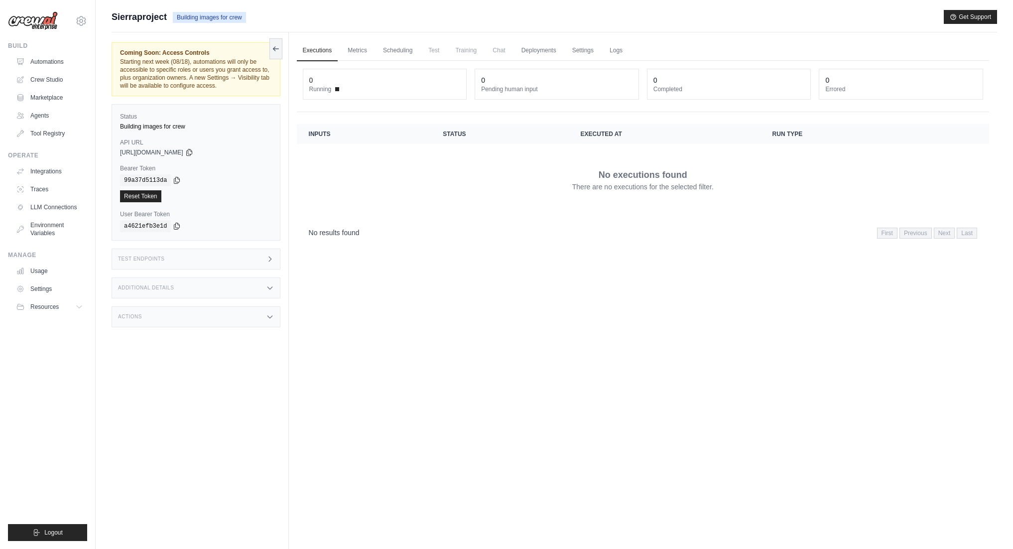
click at [245, 286] on div "Additional Details" at bounding box center [196, 287] width 169 height 21
click at [229, 370] on div "Actions" at bounding box center [196, 378] width 169 height 21
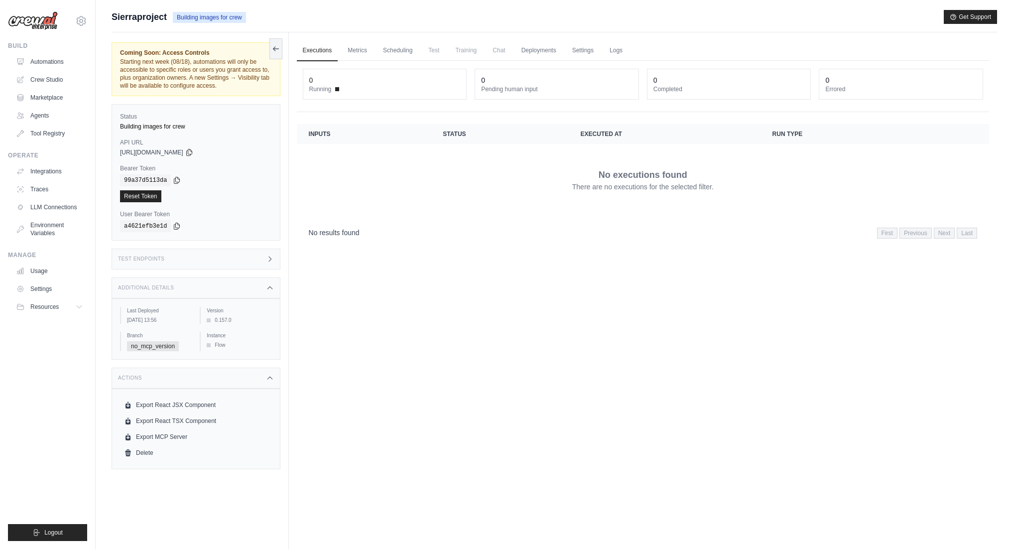
click at [231, 260] on div "Test Endpoints" at bounding box center [196, 259] width 169 height 21
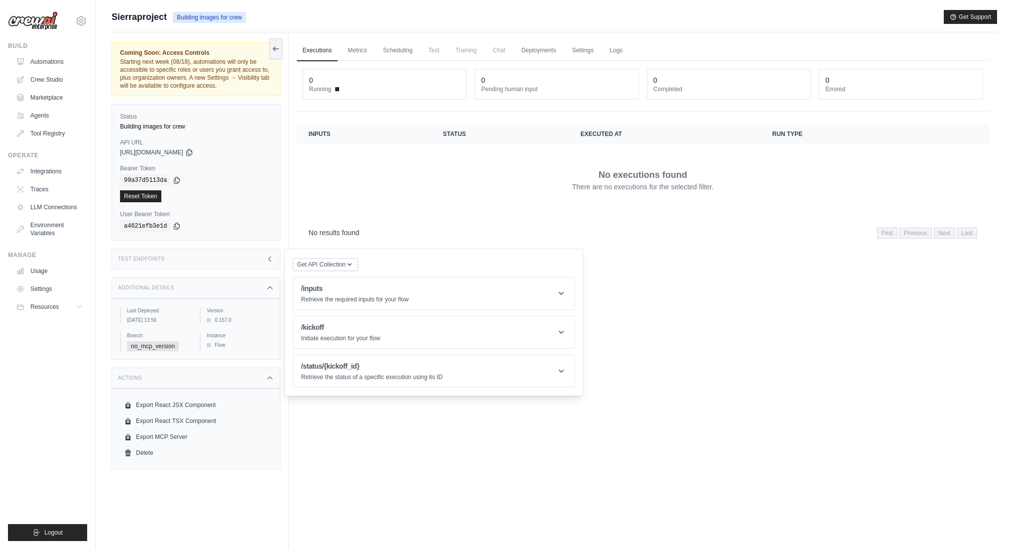
click at [231, 260] on div "Test Endpoints" at bounding box center [196, 259] width 169 height 21
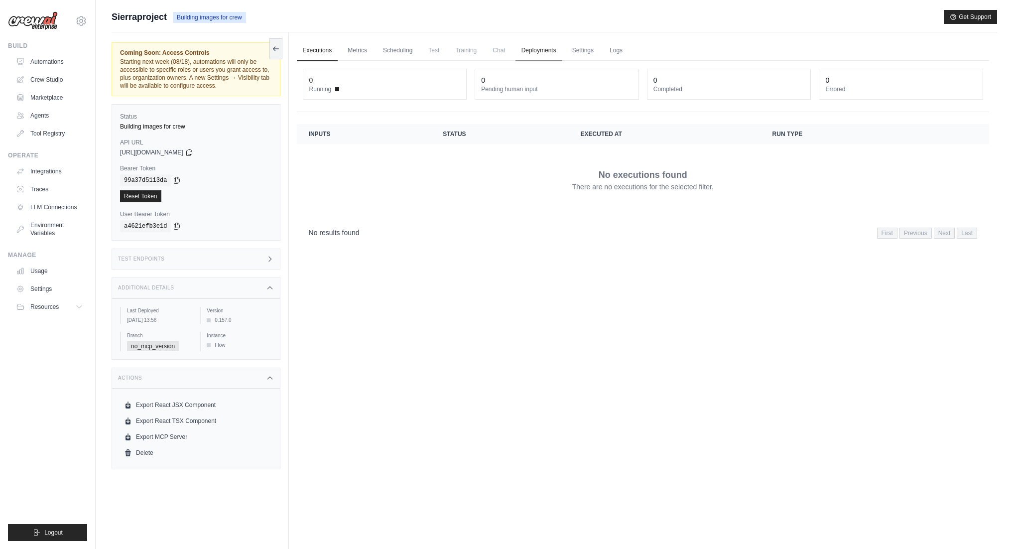
click at [543, 50] on link "Deployments" at bounding box center [539, 50] width 47 height 21
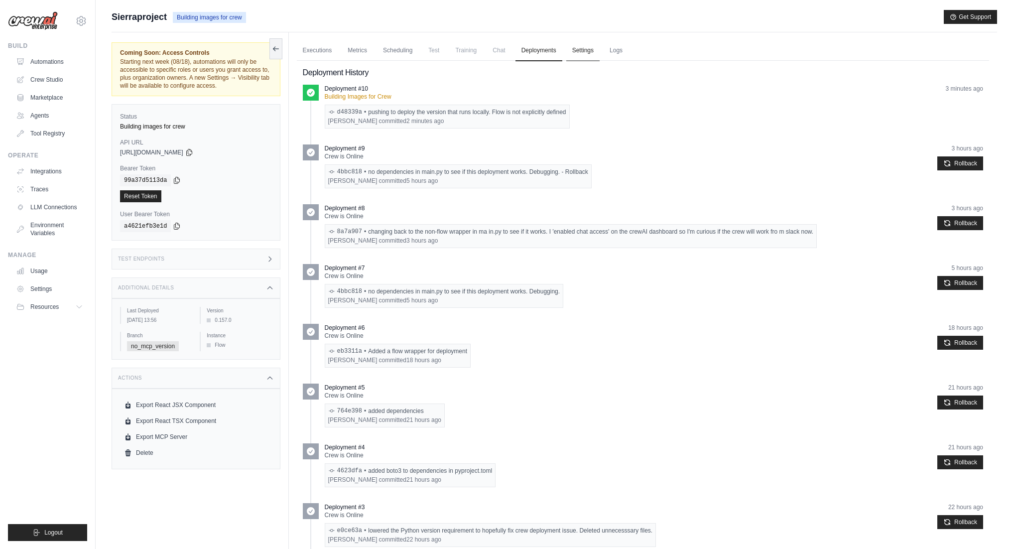
click at [572, 48] on link "Settings" at bounding box center [582, 50] width 33 height 21
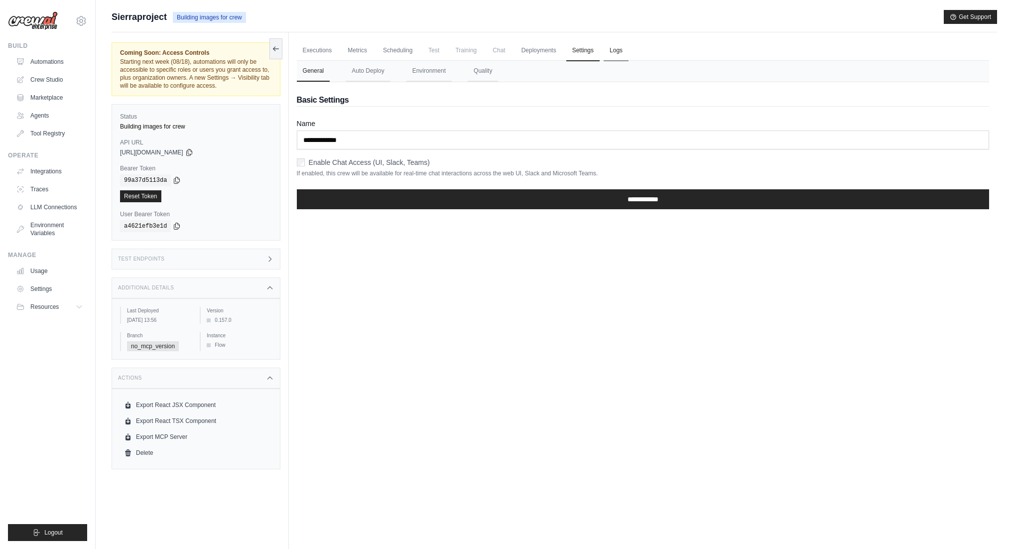
click at [613, 50] on link "Logs" at bounding box center [616, 50] width 25 height 21
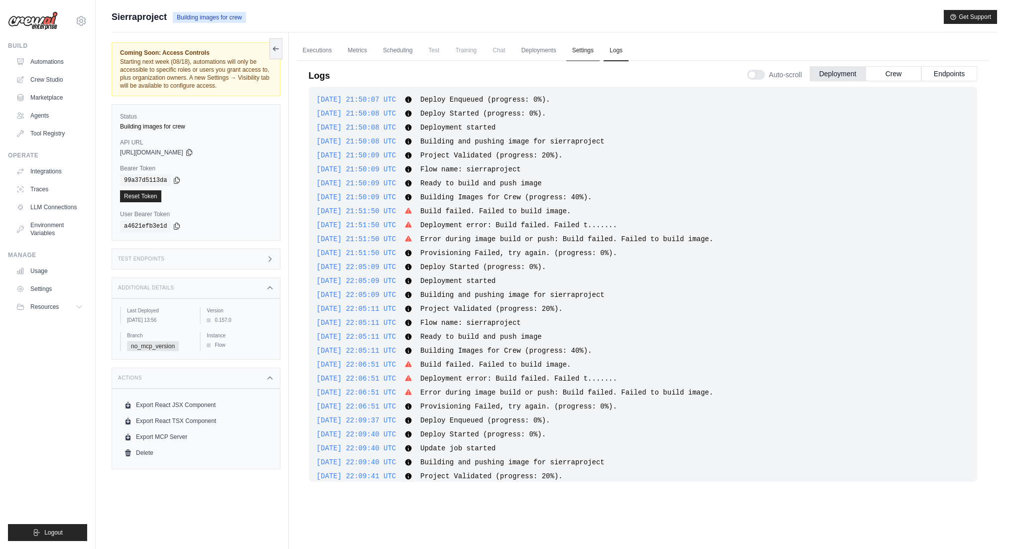
click at [579, 48] on link "Settings" at bounding box center [582, 50] width 33 height 21
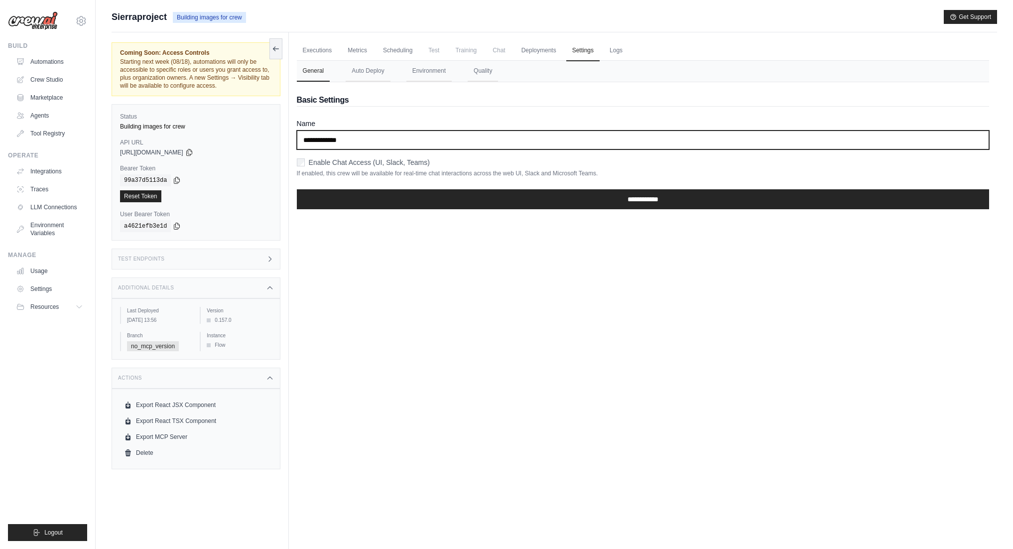
click at [371, 140] on input "**********" at bounding box center [643, 140] width 692 height 19
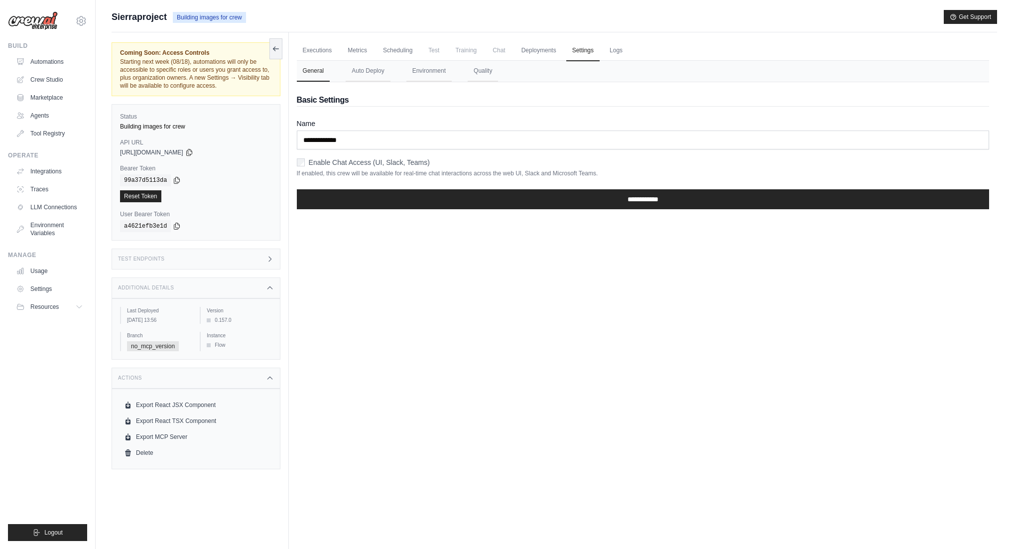
click at [178, 126] on div "Building images for crew" at bounding box center [196, 127] width 152 height 8
click at [67, 230] on link "Environment Variables" at bounding box center [50, 229] width 75 height 24
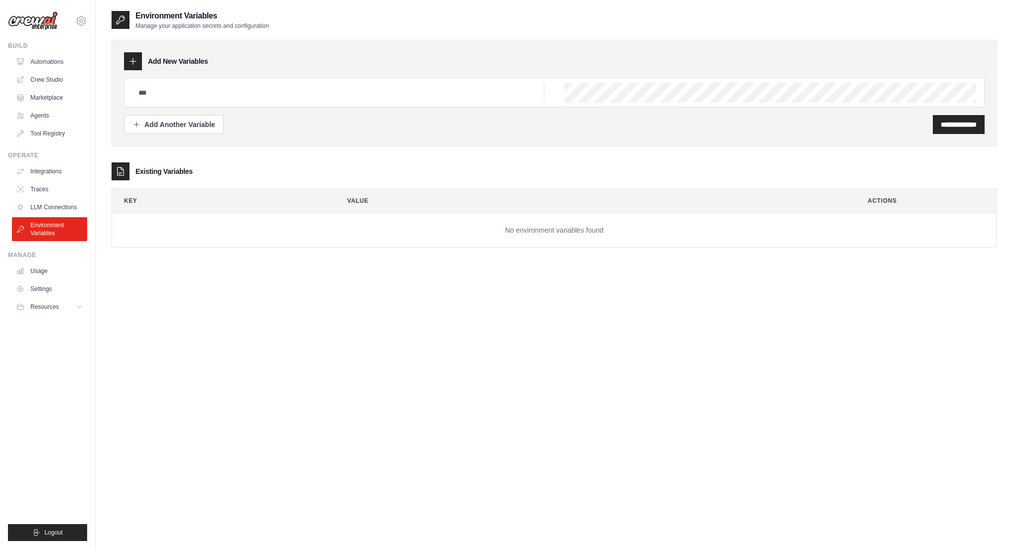
click at [172, 30] on div "**********" at bounding box center [555, 137] width 886 height 254
click at [56, 67] on link "Automations" at bounding box center [50, 62] width 75 height 16
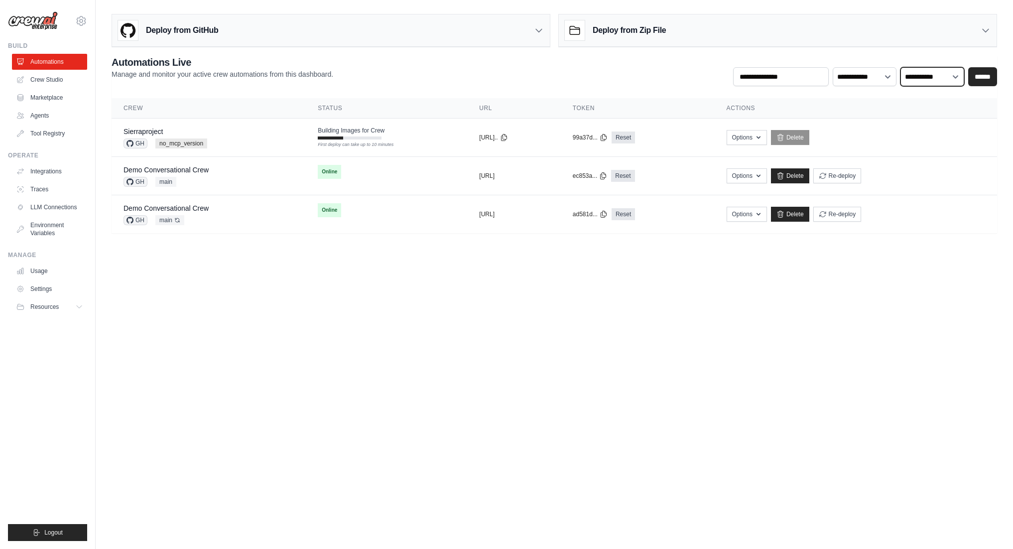
click at [953, 78] on select "**********" at bounding box center [933, 76] width 64 height 19
click at [75, 233] on link "Environment Variables" at bounding box center [50, 229] width 75 height 24
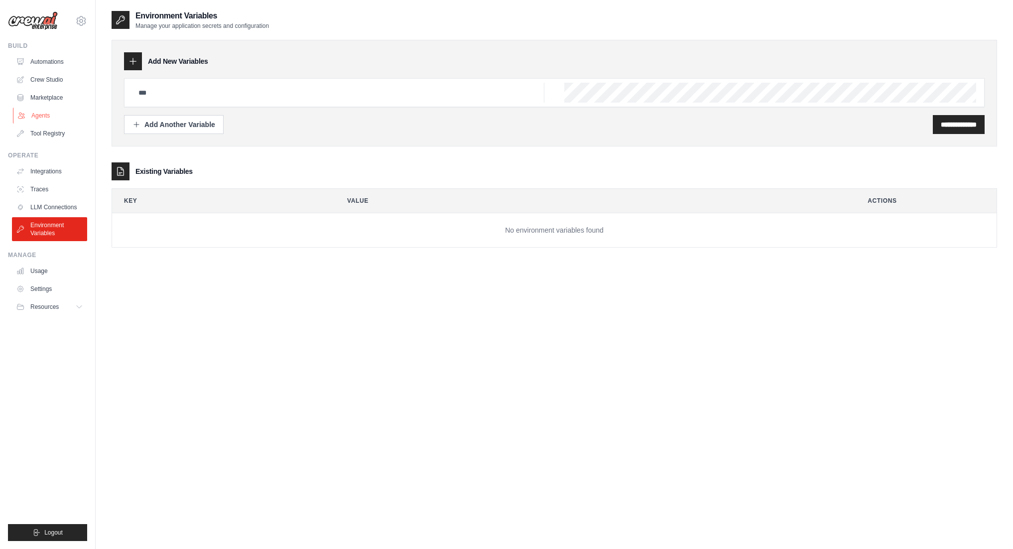
click at [46, 116] on link "Agents" at bounding box center [50, 116] width 75 height 16
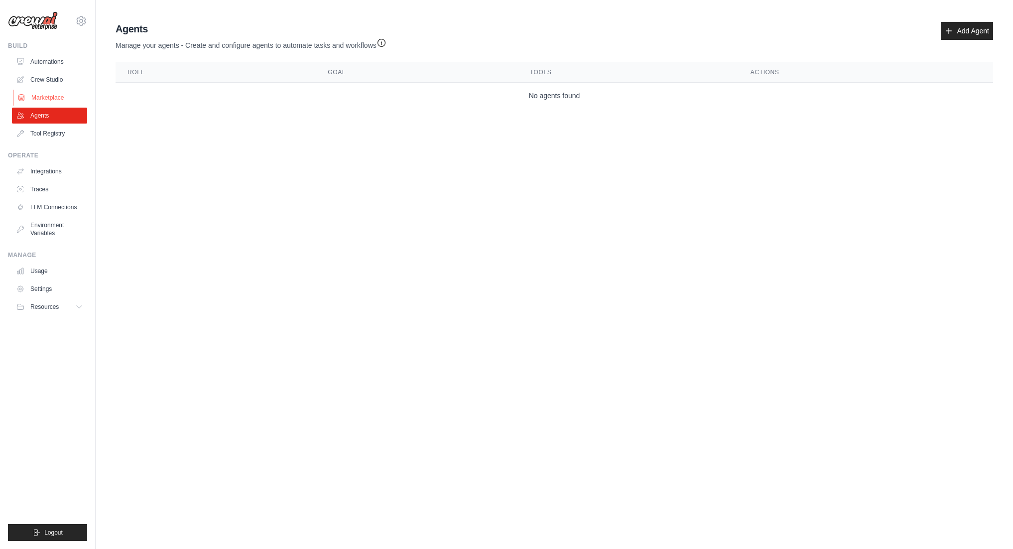
click at [45, 100] on link "Marketplace" at bounding box center [50, 98] width 75 height 16
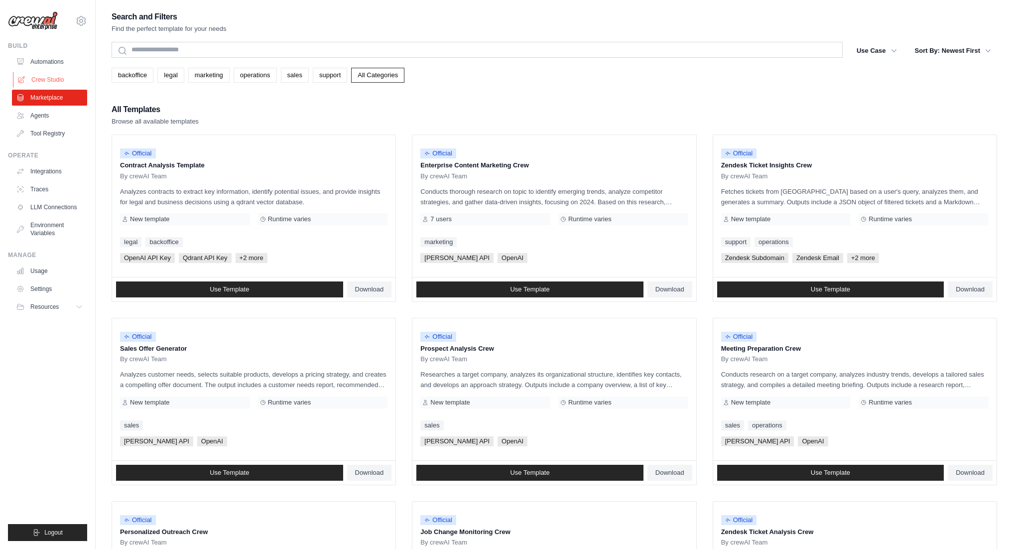
click at [53, 85] on link "Crew Studio" at bounding box center [50, 80] width 75 height 16
click at [50, 59] on link "Automations" at bounding box center [50, 62] width 75 height 16
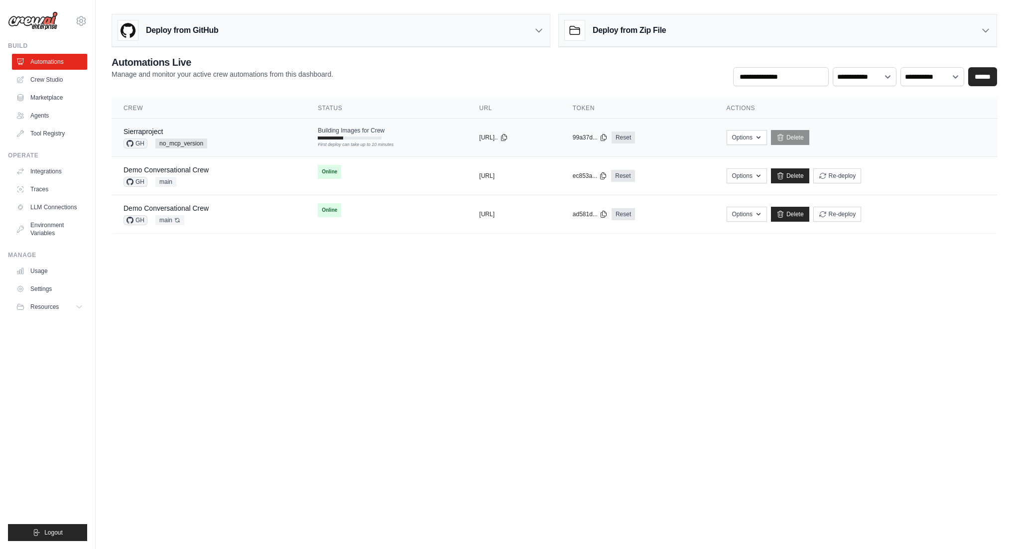
click at [238, 130] on div "Sierraproject GH no_mcp_version" at bounding box center [209, 138] width 170 height 22
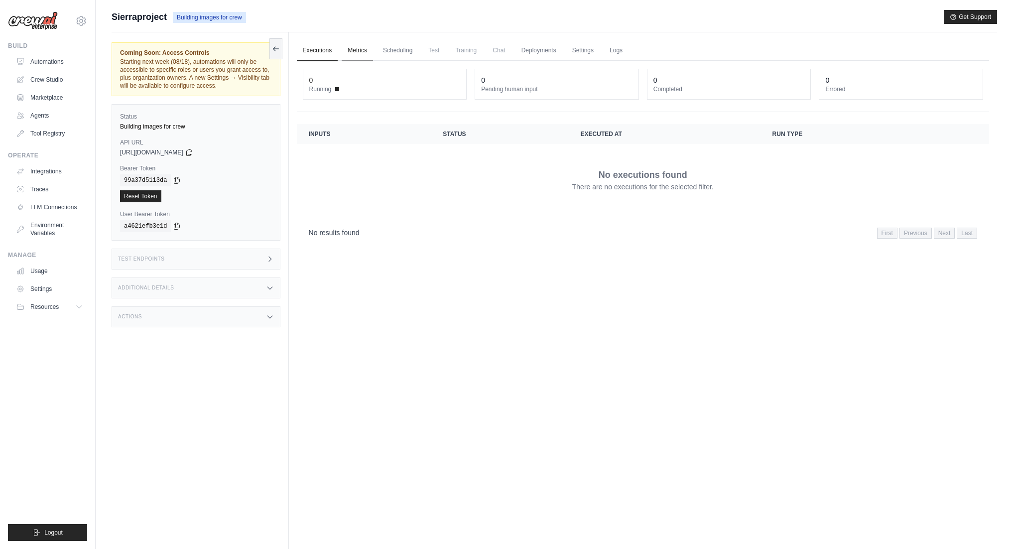
click at [361, 51] on link "Metrics" at bounding box center [357, 50] width 31 height 21
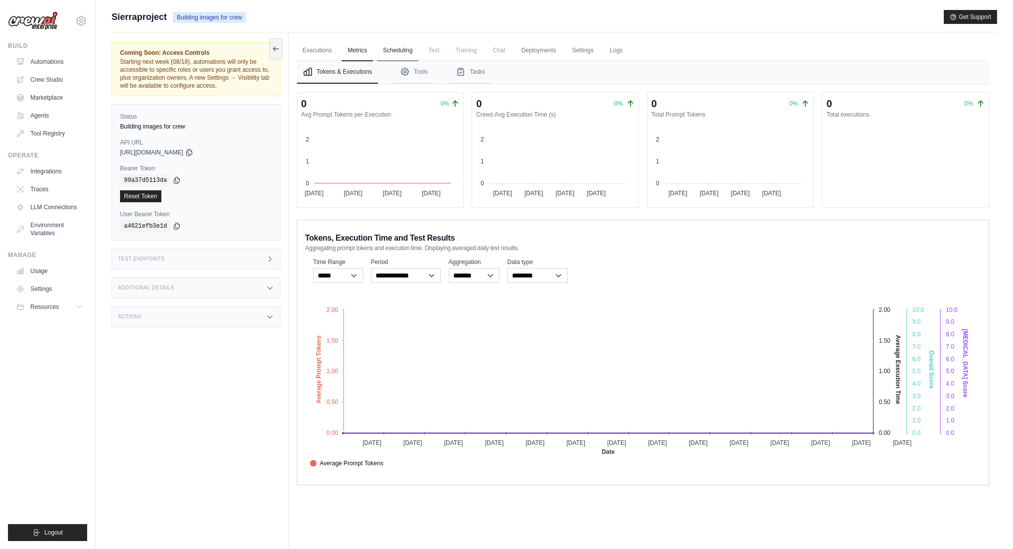
click at [397, 48] on link "Scheduling" at bounding box center [397, 50] width 41 height 21
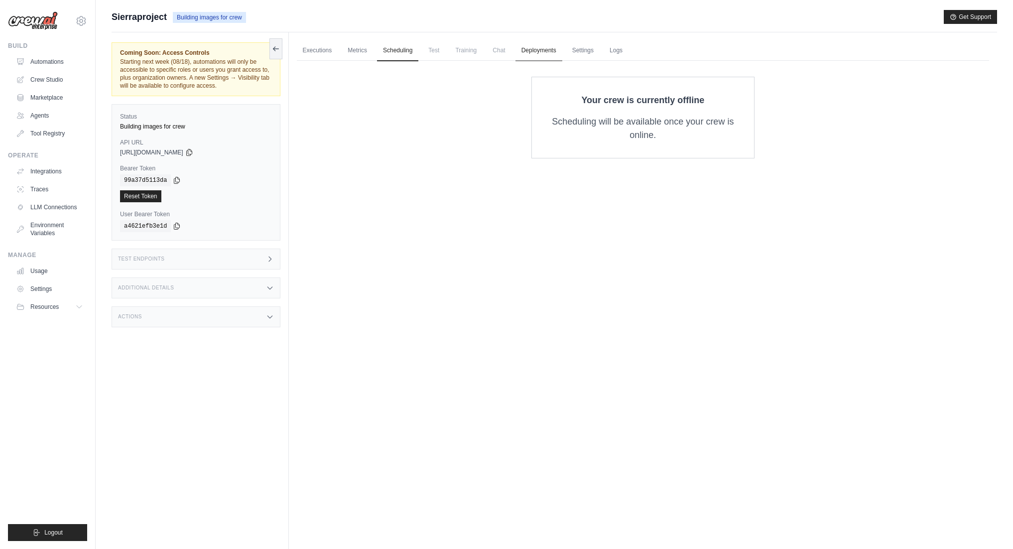
click at [537, 57] on link "Deployments" at bounding box center [539, 50] width 47 height 21
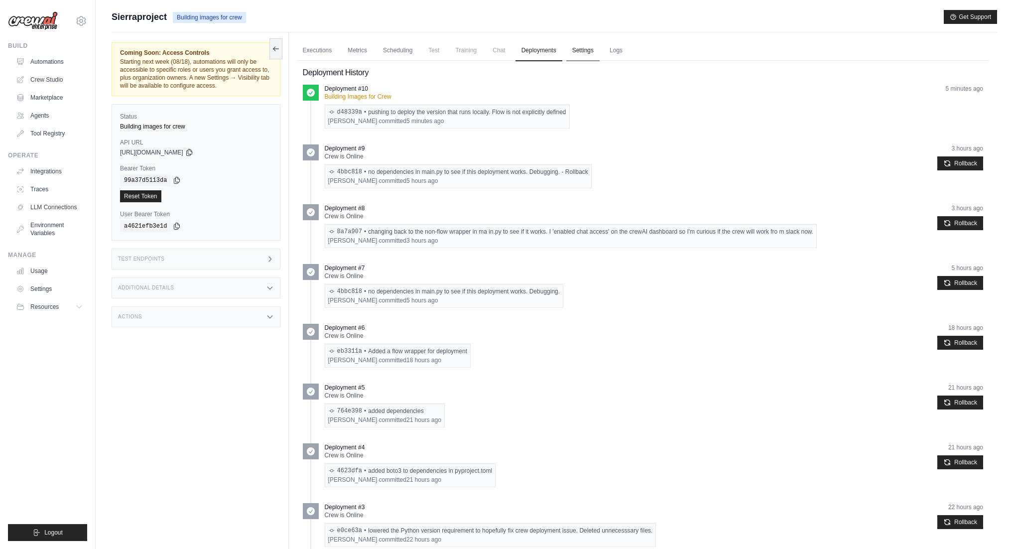
click at [598, 55] on link "Settings" at bounding box center [582, 50] width 33 height 21
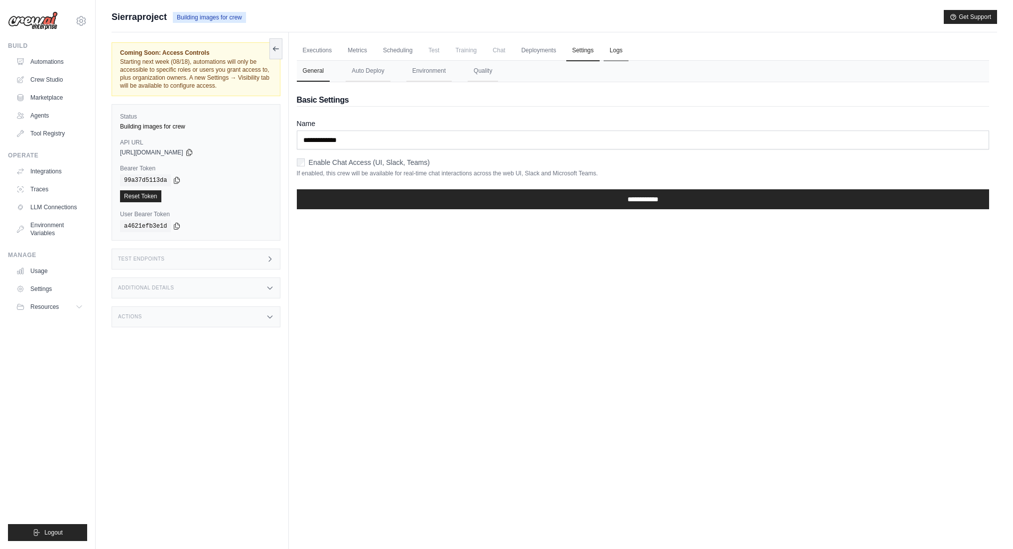
click at [610, 55] on link "Logs" at bounding box center [616, 50] width 25 height 21
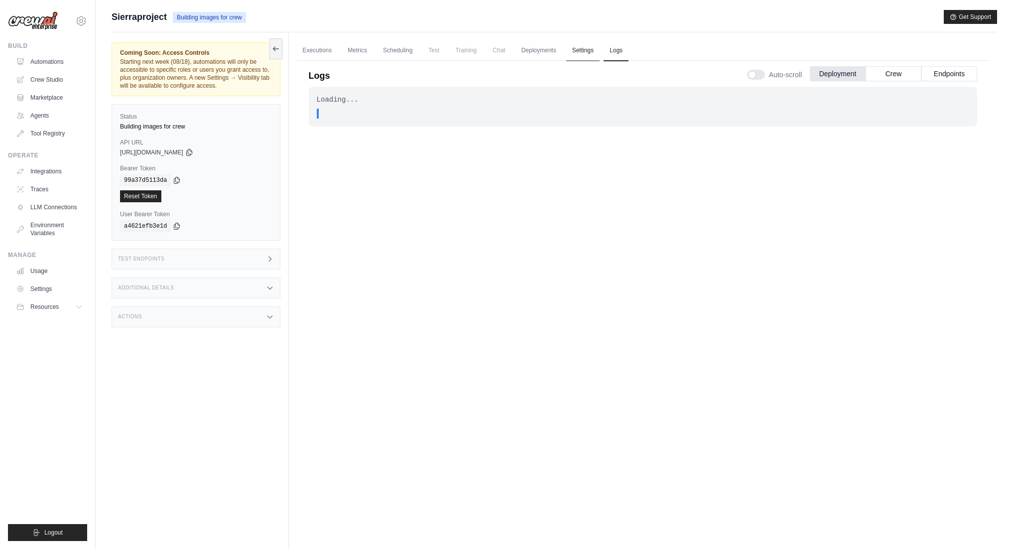
click at [591, 54] on link "Settings" at bounding box center [582, 50] width 33 height 21
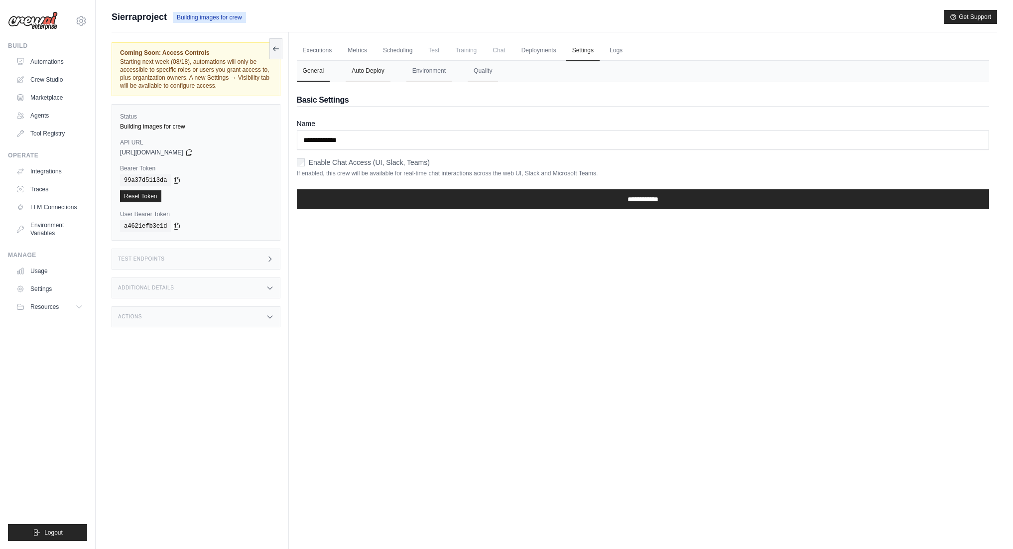
click at [360, 70] on button "Auto Deploy" at bounding box center [368, 71] width 44 height 21
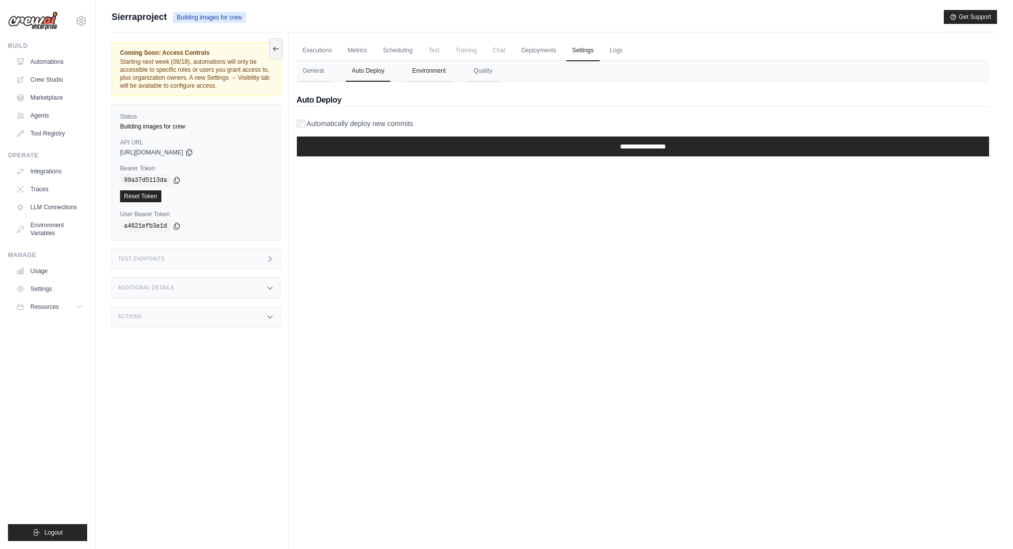
click at [416, 71] on button "Environment" at bounding box center [428, 71] width 45 height 21
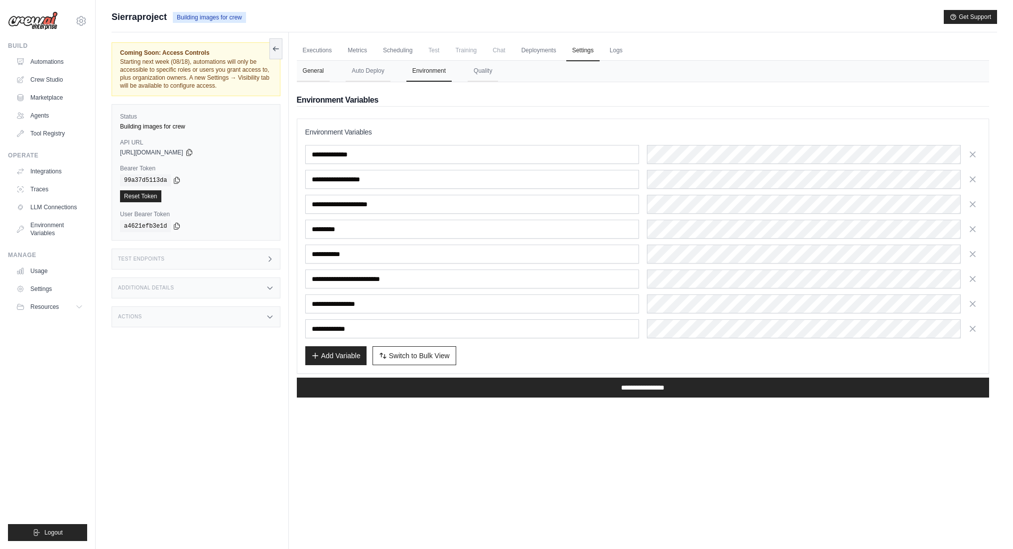
click at [318, 72] on button "General" at bounding box center [313, 71] width 33 height 21
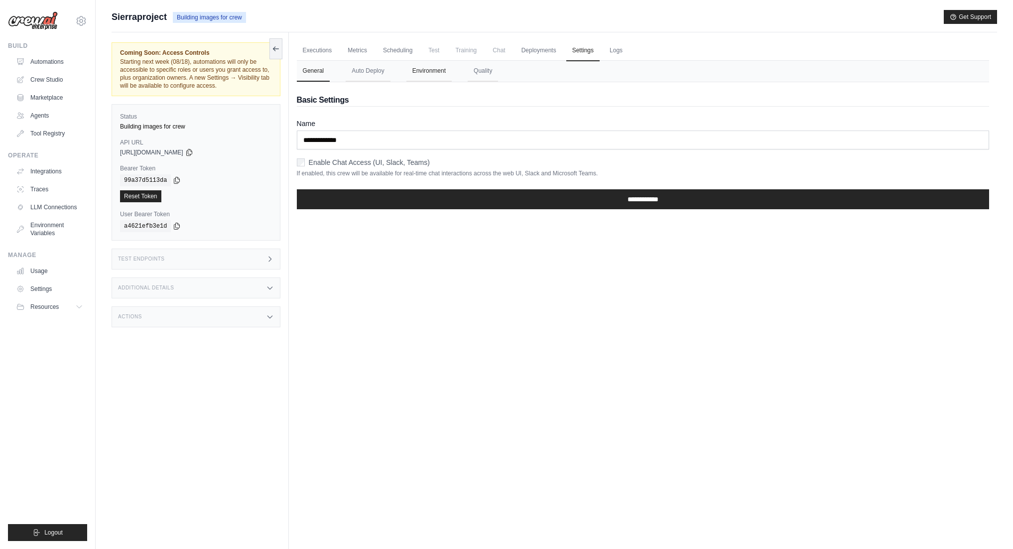
click at [423, 73] on button "Environment" at bounding box center [428, 71] width 45 height 21
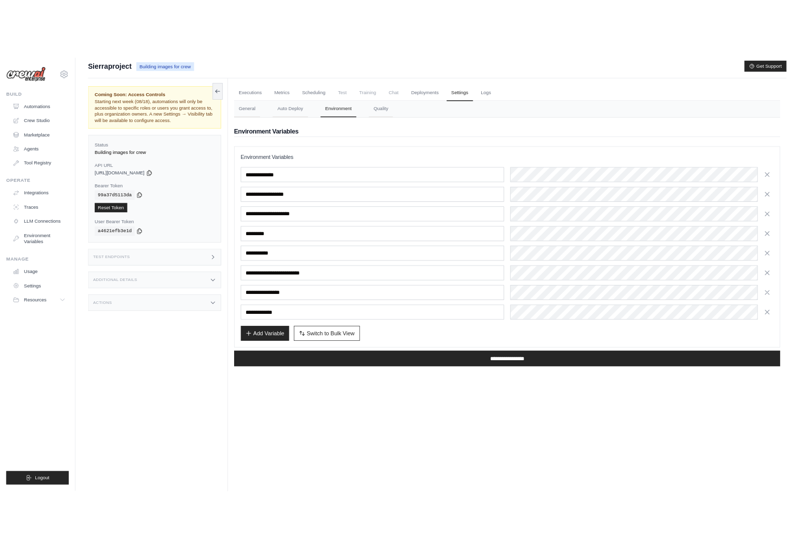
scroll to position [8, 0]
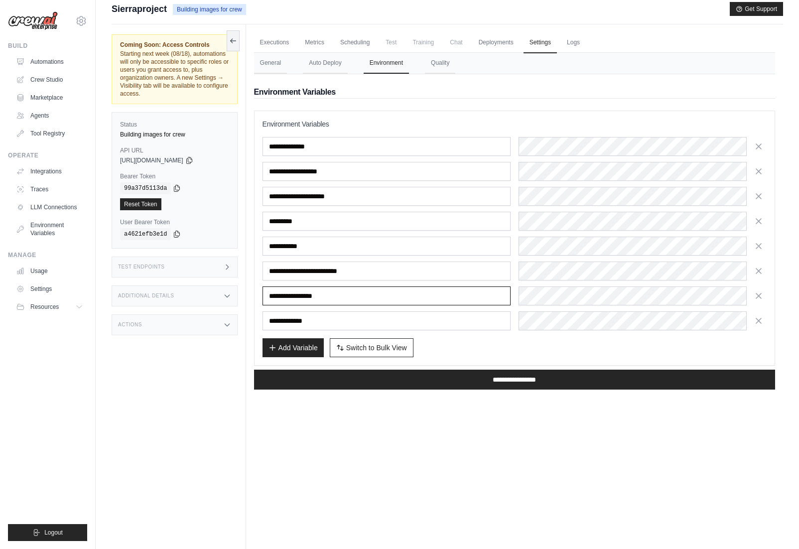
drag, startPoint x: 350, startPoint y: 297, endPoint x: 223, endPoint y: 297, distance: 127.0
click at [223, 297] on div "Coming Soon: Access Controls Starting next week (08/18), automations will only …" at bounding box center [447, 298] width 671 height 549
click at [346, 294] on input "**********" at bounding box center [386, 295] width 248 height 19
drag, startPoint x: 346, startPoint y: 294, endPoint x: 262, endPoint y: 294, distance: 83.7
click at [262, 294] on input "**********" at bounding box center [386, 295] width 248 height 19
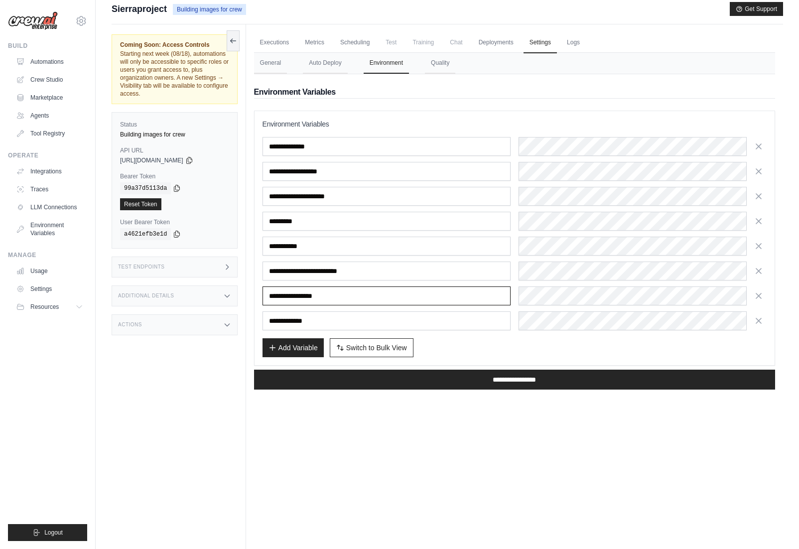
paste input "text"
type input "**********"
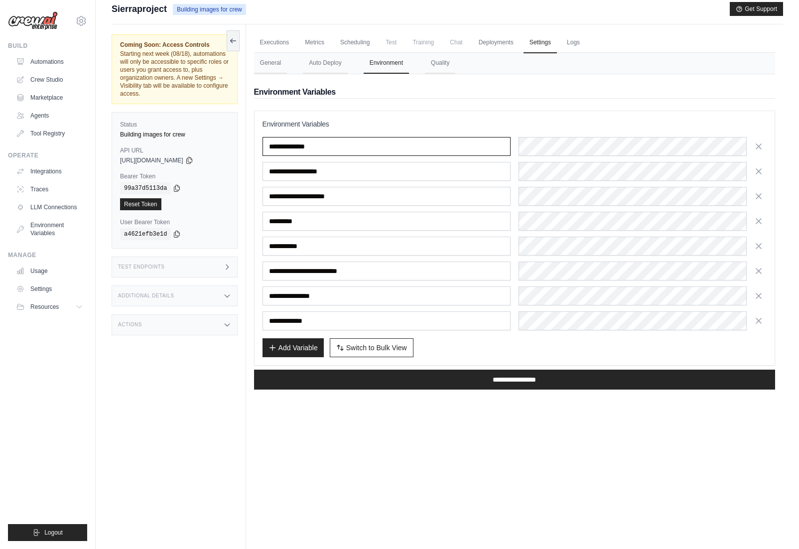
click at [320, 142] on input "**********" at bounding box center [386, 146] width 248 height 19
click at [799, 272] on html "arianna.schwartz@madison-reed.com Settings Build Automations Crew Studio GitHub" at bounding box center [399, 287] width 799 height 591
click at [799, 269] on html "arianna.schwartz@madison-reed.com Settings Build Automations Crew Studio GitHub" at bounding box center [399, 287] width 799 height 591
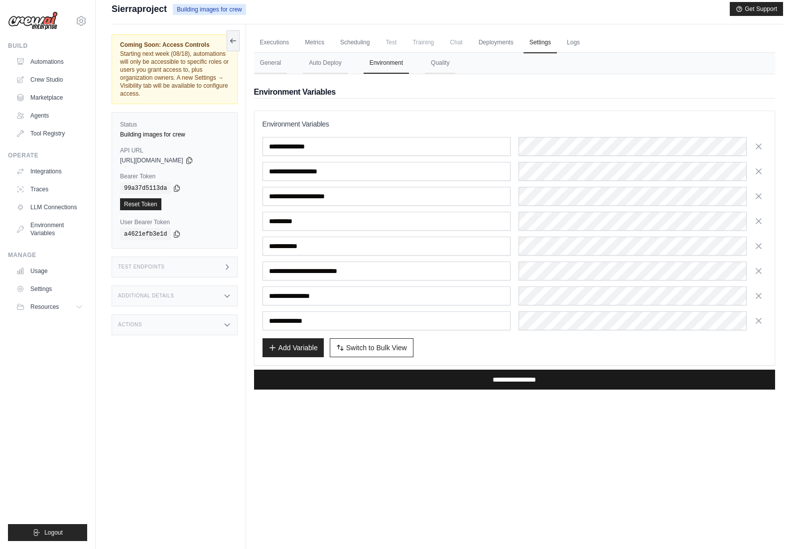
click at [390, 381] on input "**********" at bounding box center [514, 380] width 521 height 20
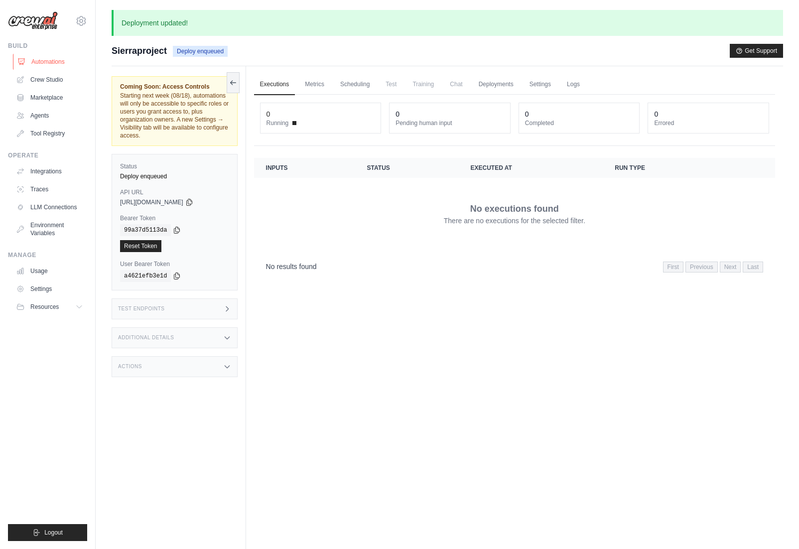
click at [47, 58] on link "Automations" at bounding box center [50, 62] width 75 height 16
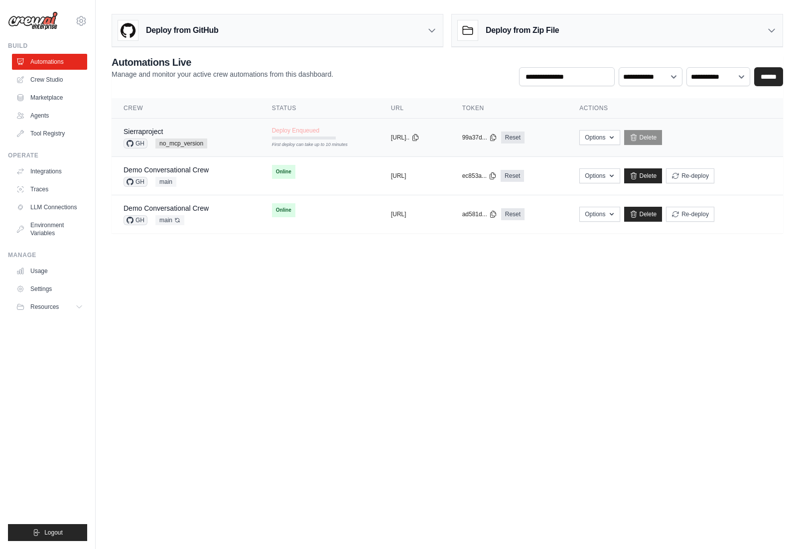
click at [238, 141] on td "Sierraproject GH no_mcp_version" at bounding box center [186, 138] width 148 height 38
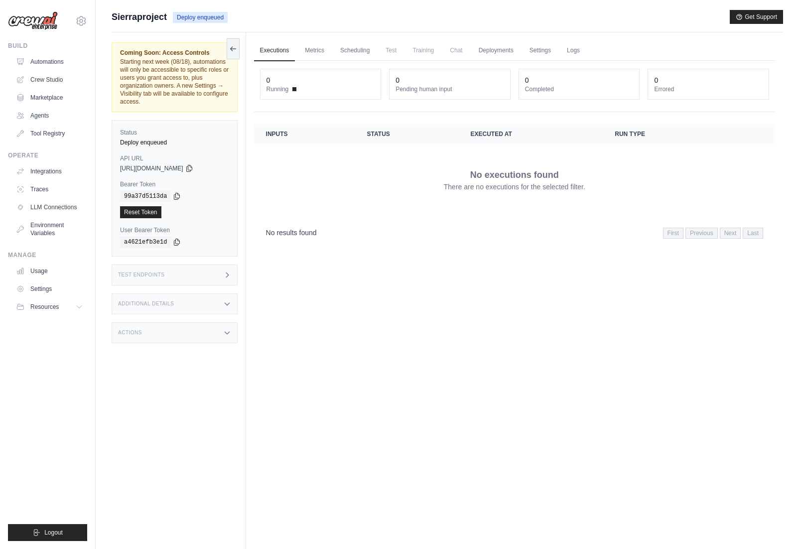
click at [198, 18] on span "Deploy enqueued" at bounding box center [200, 17] width 55 height 11
click at [64, 54] on link "Automations" at bounding box center [50, 62] width 75 height 16
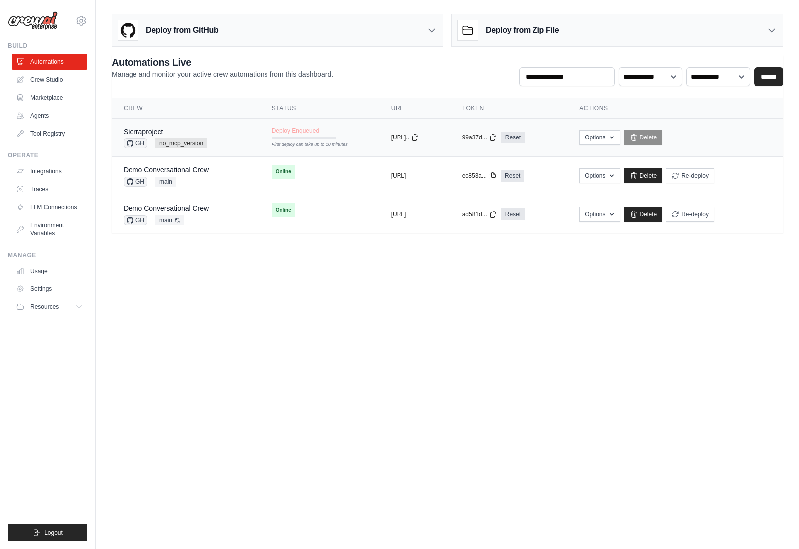
click at [284, 147] on div "First deploy can take up to 10 minutes" at bounding box center [304, 144] width 64 height 7
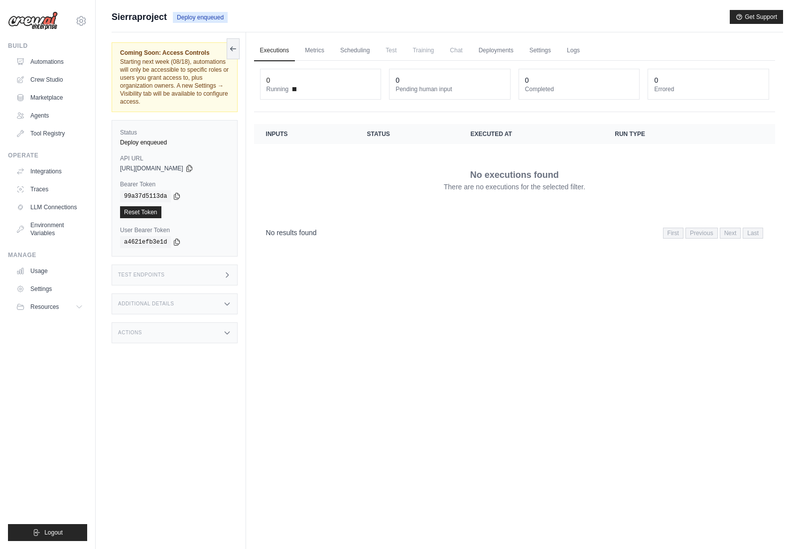
click at [54, 52] on div "Build Automations Crew Studio Marketplace Agents" at bounding box center [47, 92] width 79 height 100
click at [54, 57] on link "Automations" at bounding box center [50, 62] width 75 height 16
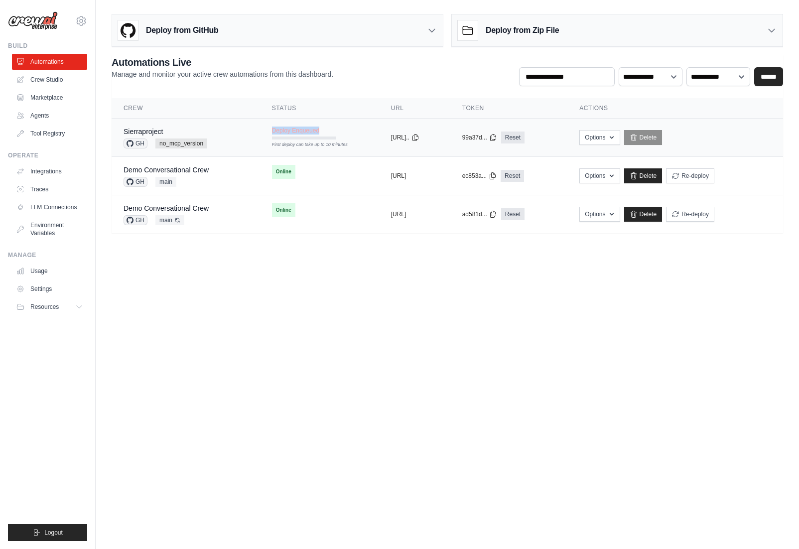
drag, startPoint x: 322, startPoint y: 131, endPoint x: 248, endPoint y: 131, distance: 73.7
click at [260, 131] on td "Deploy Enqueued First deploy can take up to 10 minutes" at bounding box center [319, 133] width 119 height 29
copy div "Deploy Enqueued"
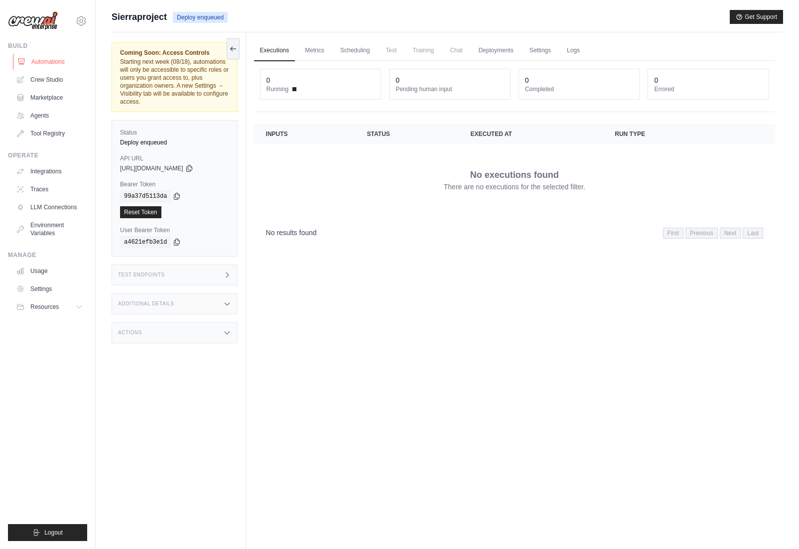
click at [47, 61] on link "Automations" at bounding box center [50, 62] width 75 height 16
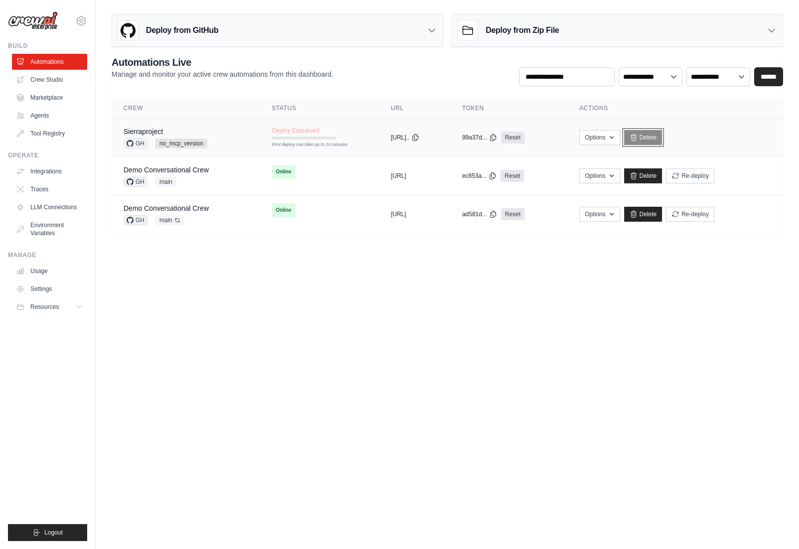
click at [638, 133] on icon at bounding box center [634, 137] width 8 height 8
click at [620, 136] on button "Options" at bounding box center [599, 137] width 40 height 15
click at [616, 135] on icon "button" at bounding box center [612, 137] width 8 height 8
click at [208, 144] on div "Sierraproject GH no_mcp_version" at bounding box center [186, 138] width 125 height 22
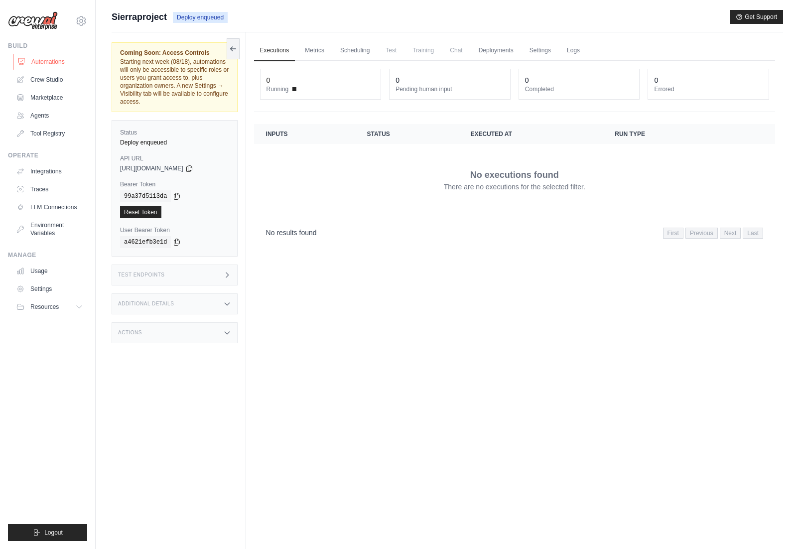
click at [55, 61] on link "Automations" at bounding box center [50, 62] width 75 height 16
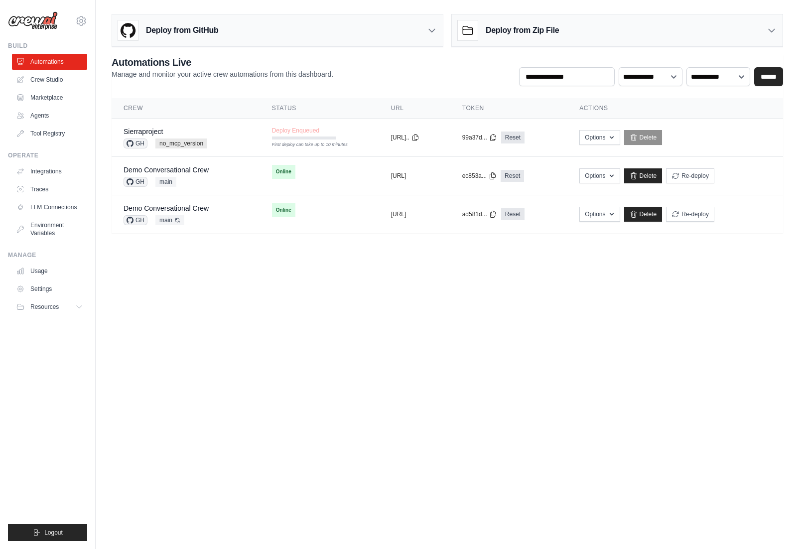
click at [153, 28] on h3 "Deploy from GitHub" at bounding box center [182, 30] width 72 height 12
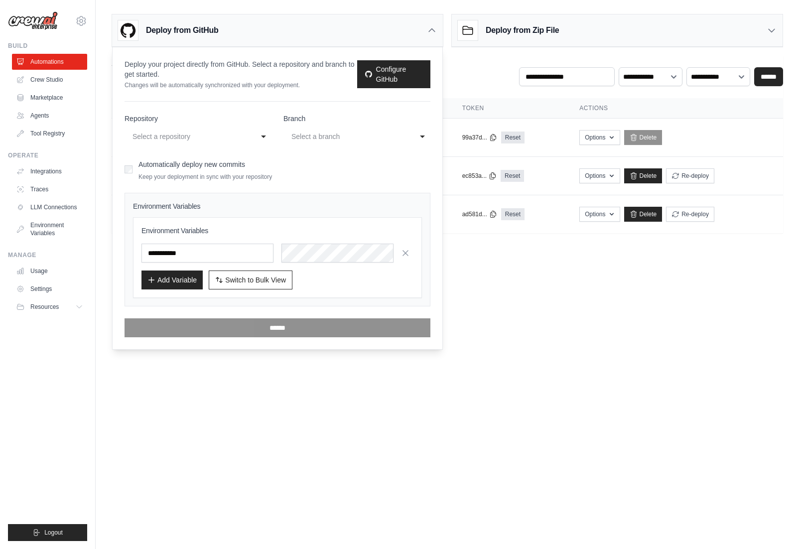
click at [201, 138] on div "Select a repository" at bounding box center [187, 137] width 111 height 12
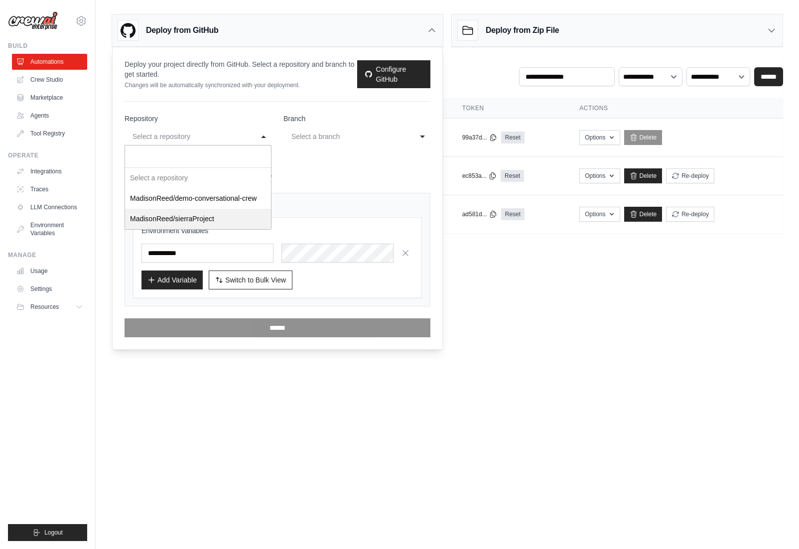
select select "**********"
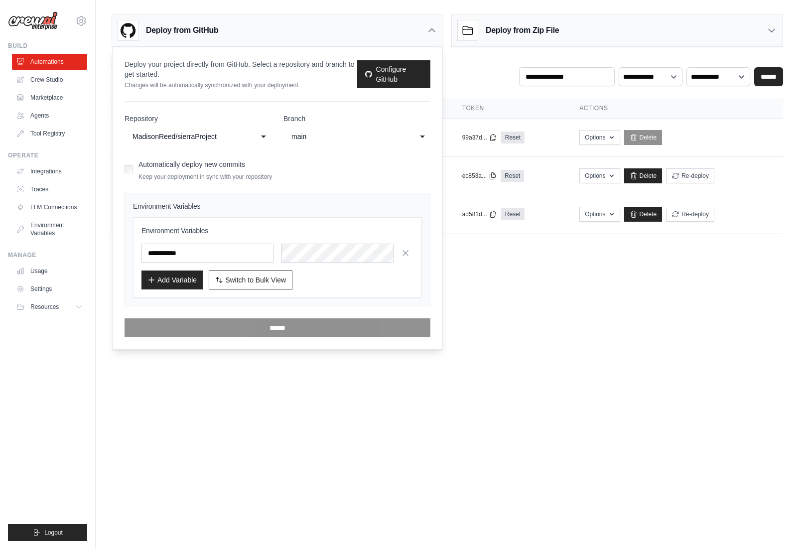
click at [308, 139] on div "main" at bounding box center [346, 137] width 111 height 12
select select "**********"
click at [184, 250] on input "text" at bounding box center [207, 253] width 132 height 19
drag, startPoint x: 220, startPoint y: 254, endPoint x: 174, endPoint y: 256, distance: 46.4
click at [174, 256] on input "text" at bounding box center [207, 253] width 132 height 19
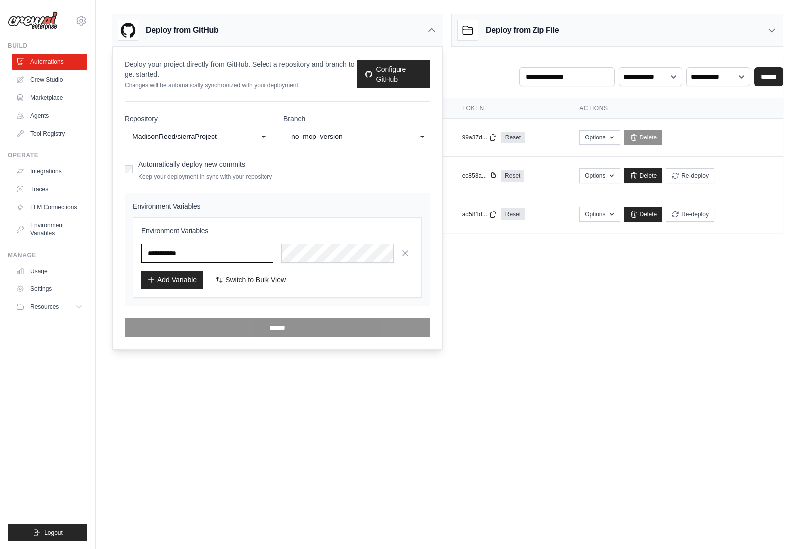
paste input "**********"
type input "**********"
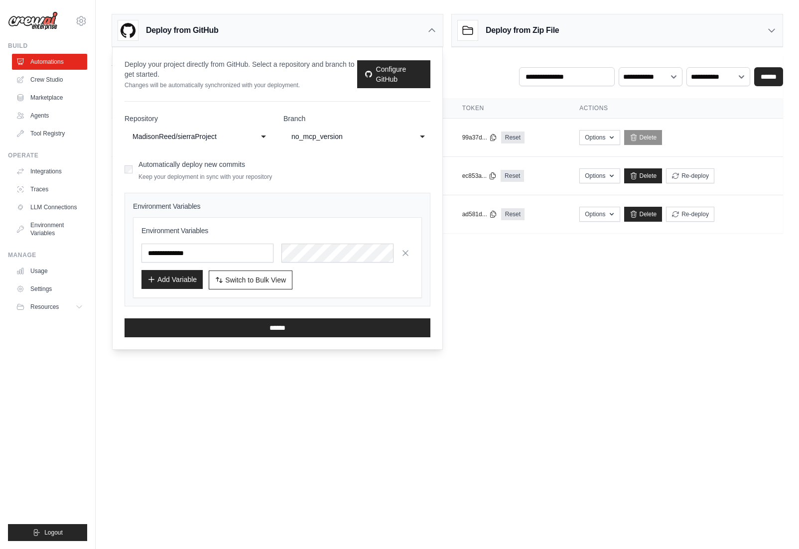
click at [183, 276] on button "Add Variable" at bounding box center [171, 279] width 61 height 19
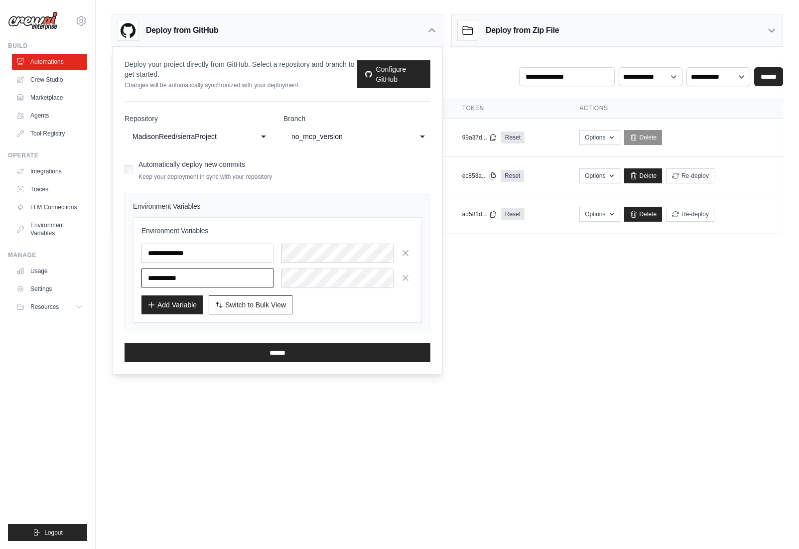
paste input "**********"
type input "**********"
click at [191, 302] on button "Add Variable" at bounding box center [171, 304] width 61 height 19
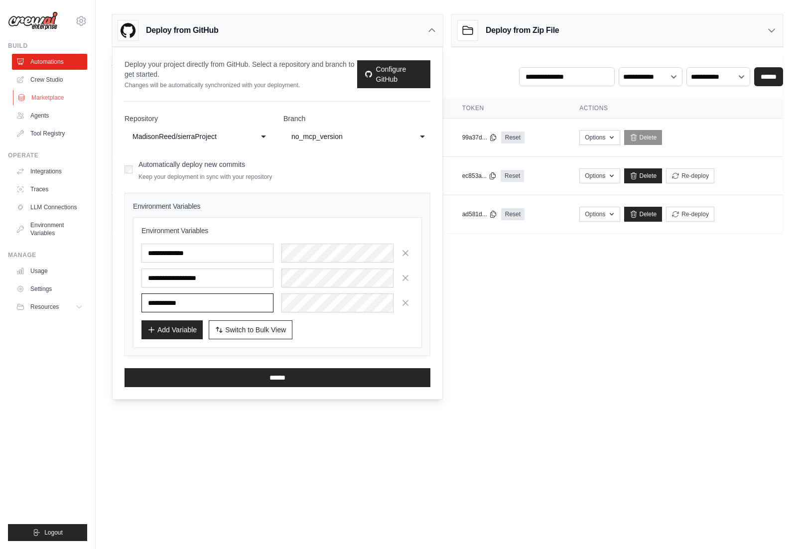
paste input "**********"
type input "**********"
click at [182, 329] on button "Add Variable" at bounding box center [171, 329] width 61 height 19
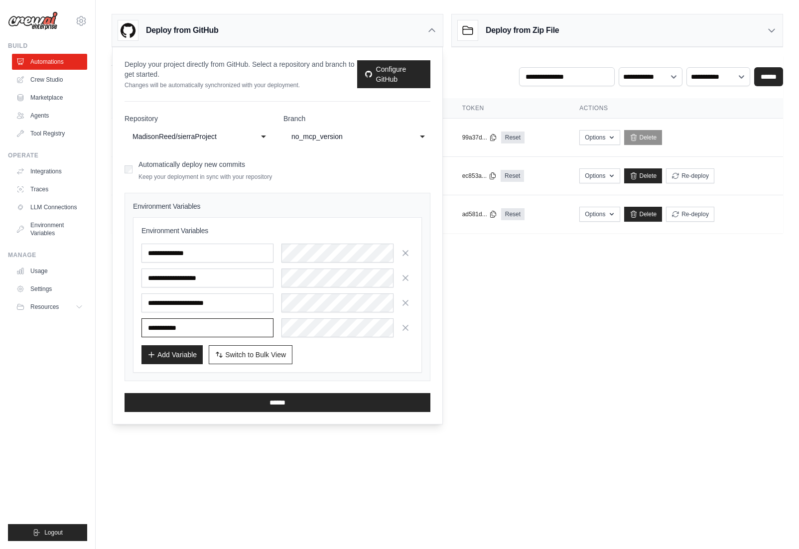
paste input "*********"
type input "*********"
click at [0, 242] on html "arianna.schwartz@madison-reed.com Settings Build Automations Crew Studio GitHub" at bounding box center [399, 274] width 799 height 549
click at [182, 356] on button "Add Variable" at bounding box center [171, 354] width 61 height 19
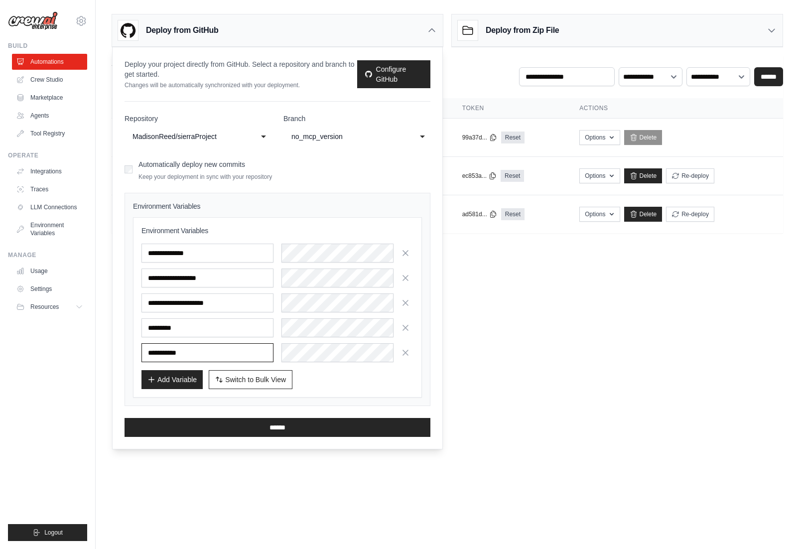
paste input "**********"
type input "**********"
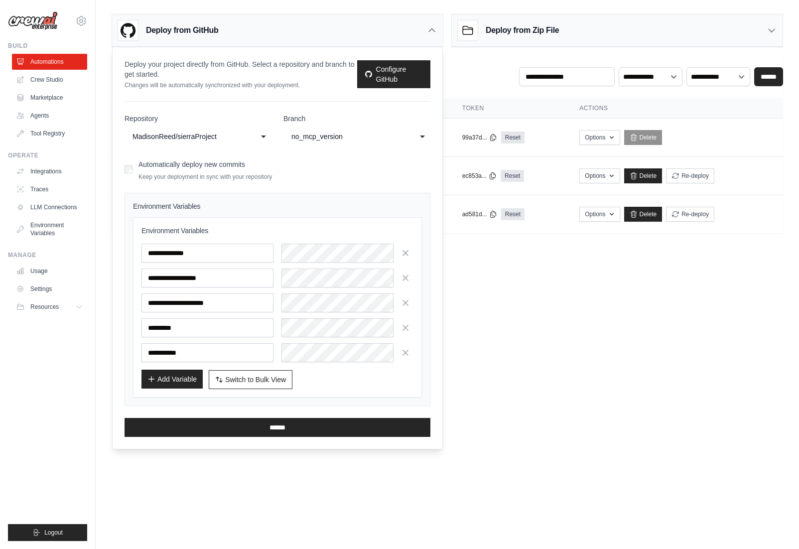
click at [178, 376] on button "Add Variable" at bounding box center [171, 379] width 61 height 19
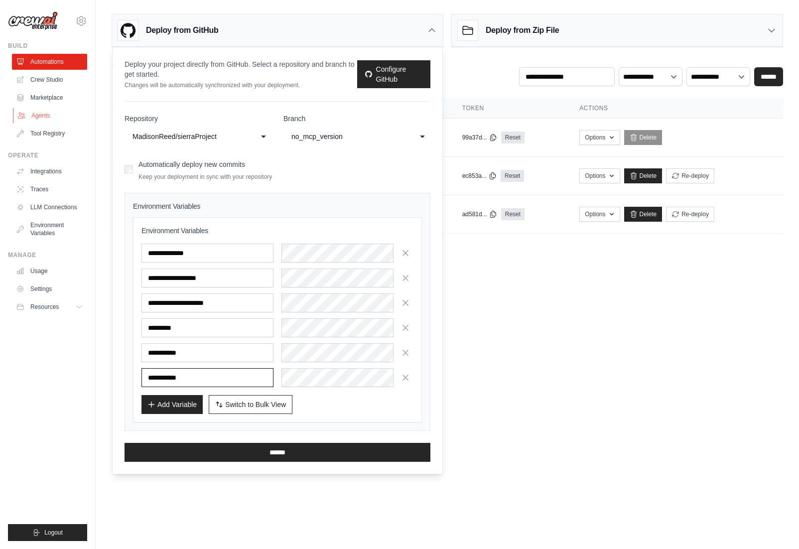
paste input "**********"
type input "**********"
click at [186, 402] on button "Add Variable" at bounding box center [171, 403] width 61 height 19
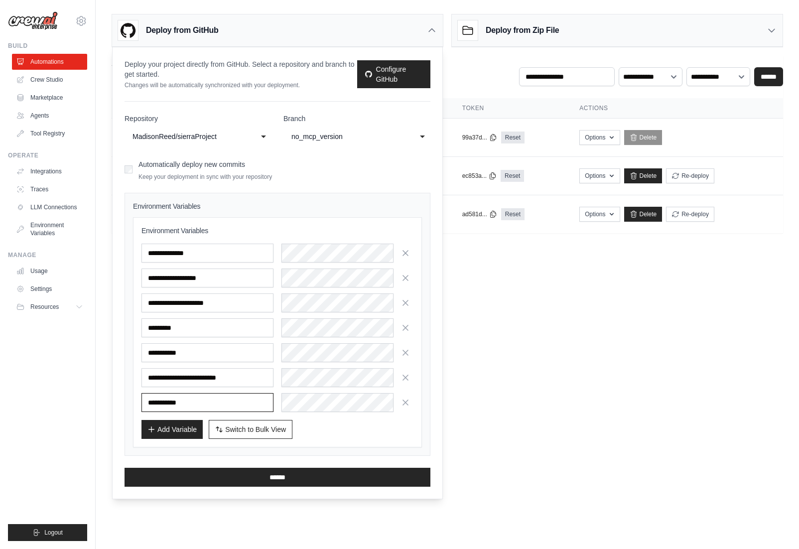
paste input "**********"
type input "**********"
click at [188, 428] on button "Add Variable" at bounding box center [171, 428] width 61 height 19
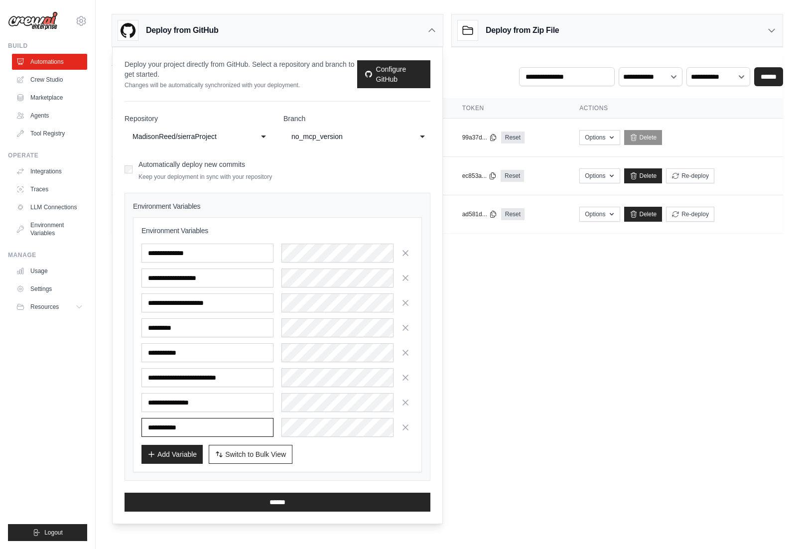
paste input "**********"
type input "**********"
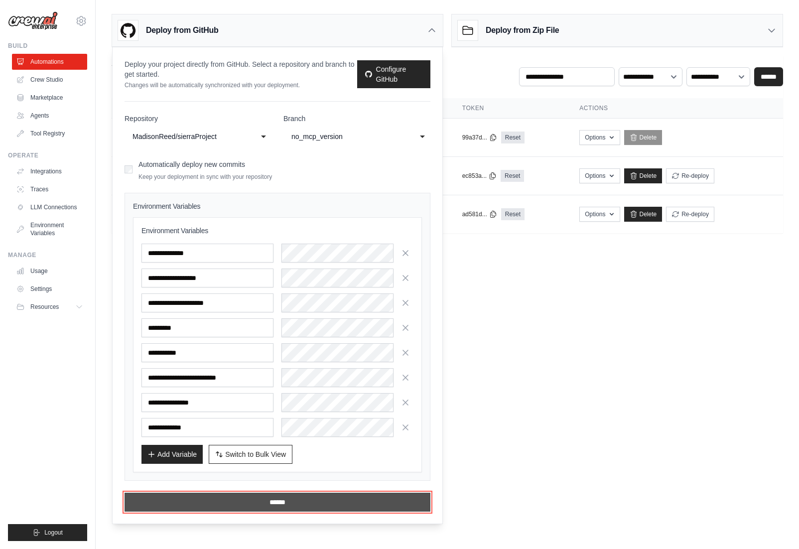
click at [234, 500] on input "******" at bounding box center [278, 502] width 306 height 19
